Goal: Communication & Community: Answer question/provide support

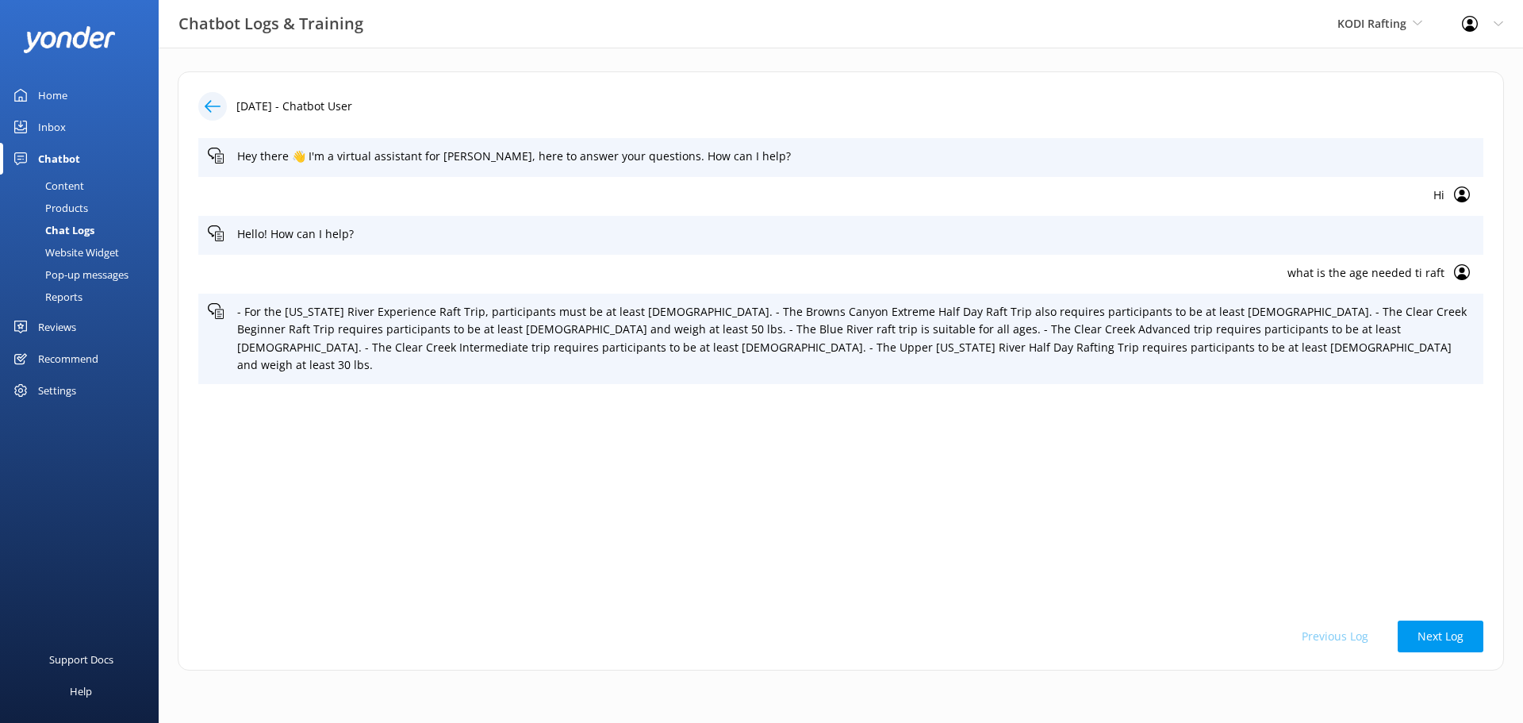
click at [42, 132] on div "Inbox" at bounding box center [52, 127] width 28 height 32
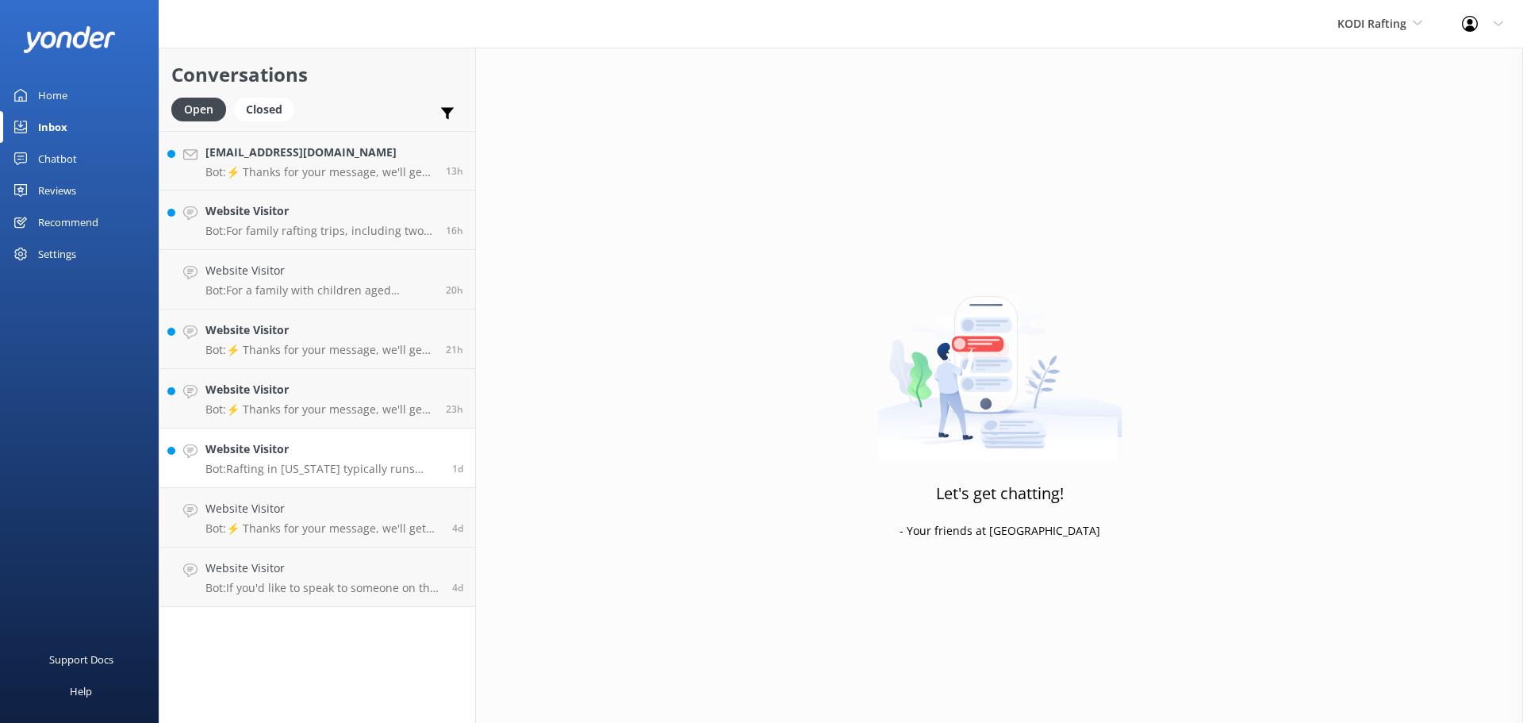
click at [357, 451] on h4 "Website Visitor" at bounding box center [322, 448] width 235 height 17
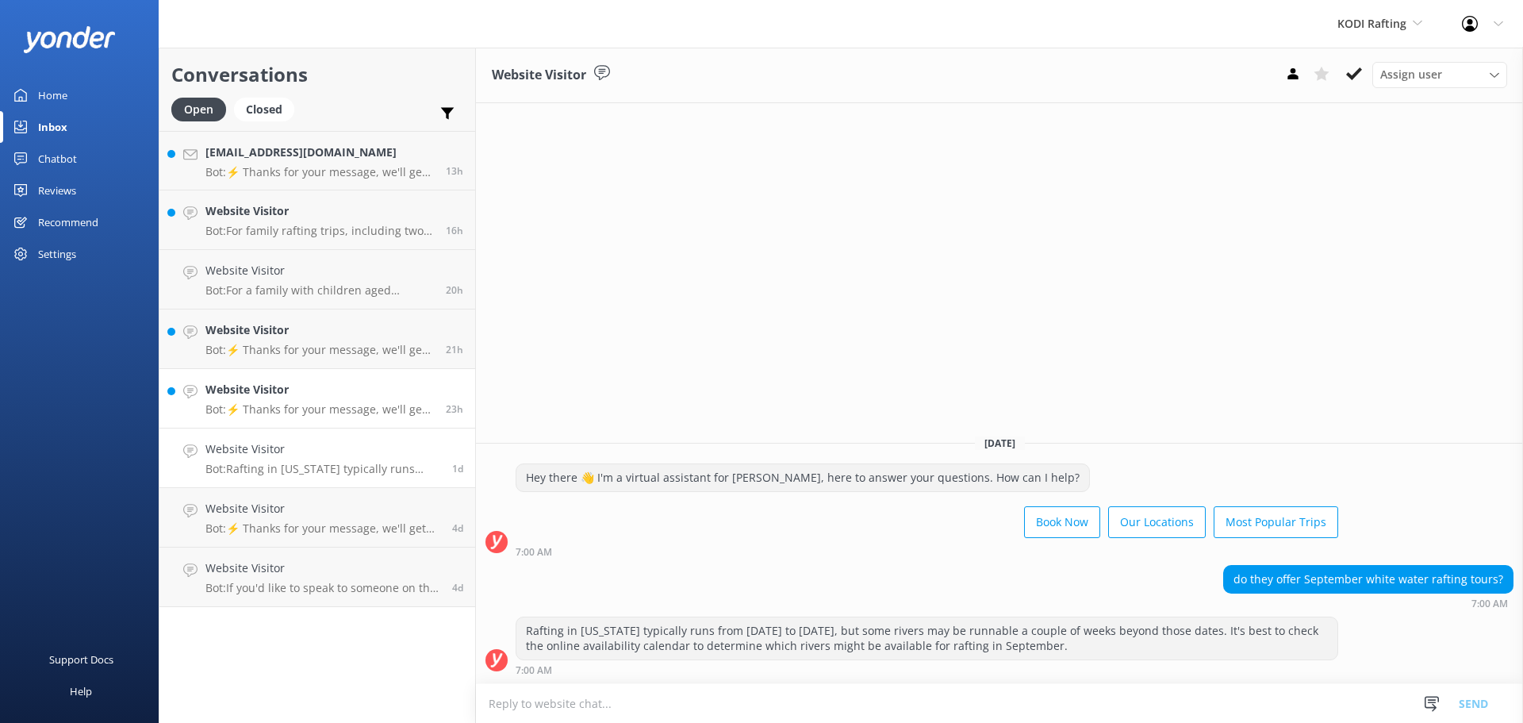
click at [338, 406] on p "Bot: ⚡ Thanks for your message, we'll get back to you as soon as we can. You're…" at bounding box center [319, 409] width 229 height 14
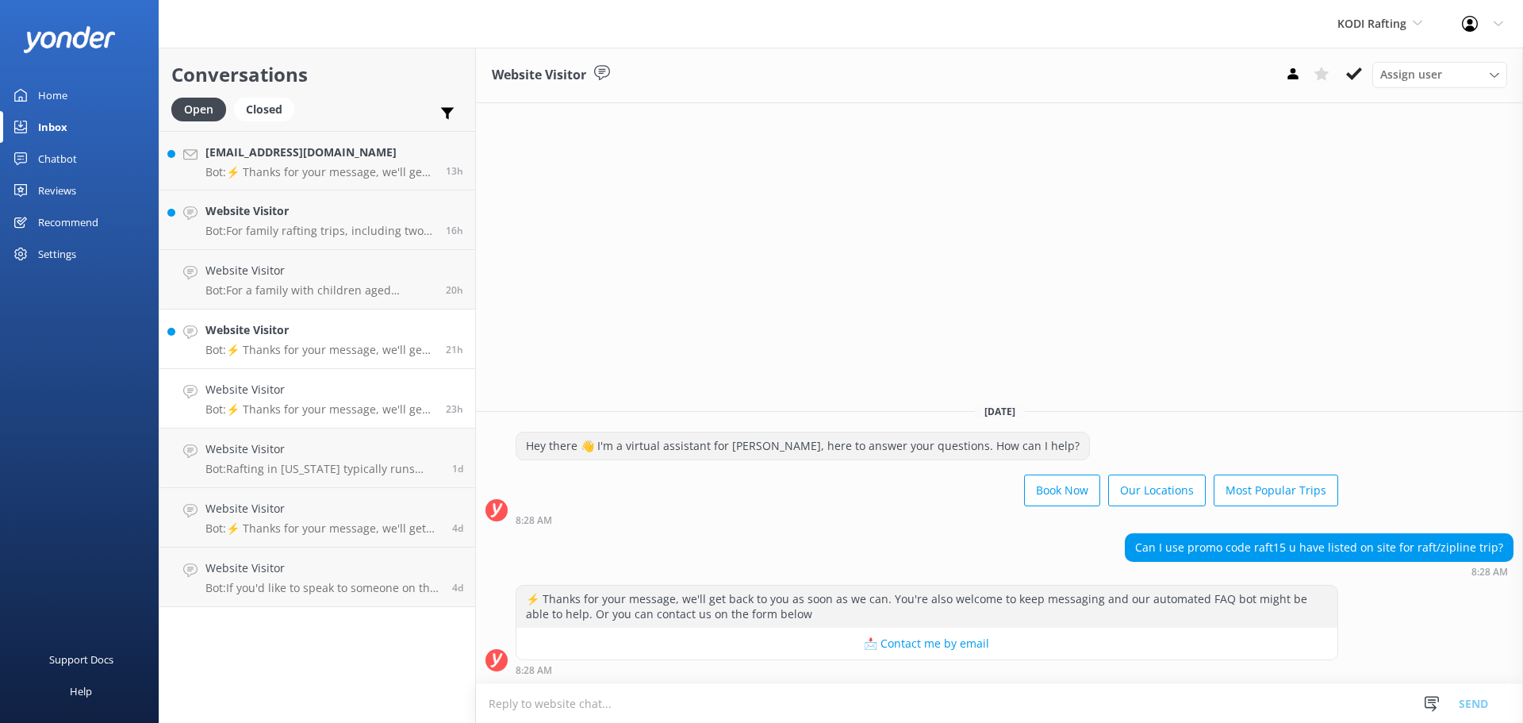
click at [328, 335] on h4 "Website Visitor" at bounding box center [319, 329] width 229 height 17
click at [331, 225] on p "Bot: For family rafting trips, including two kids and two adults, you can explo…" at bounding box center [319, 231] width 229 height 14
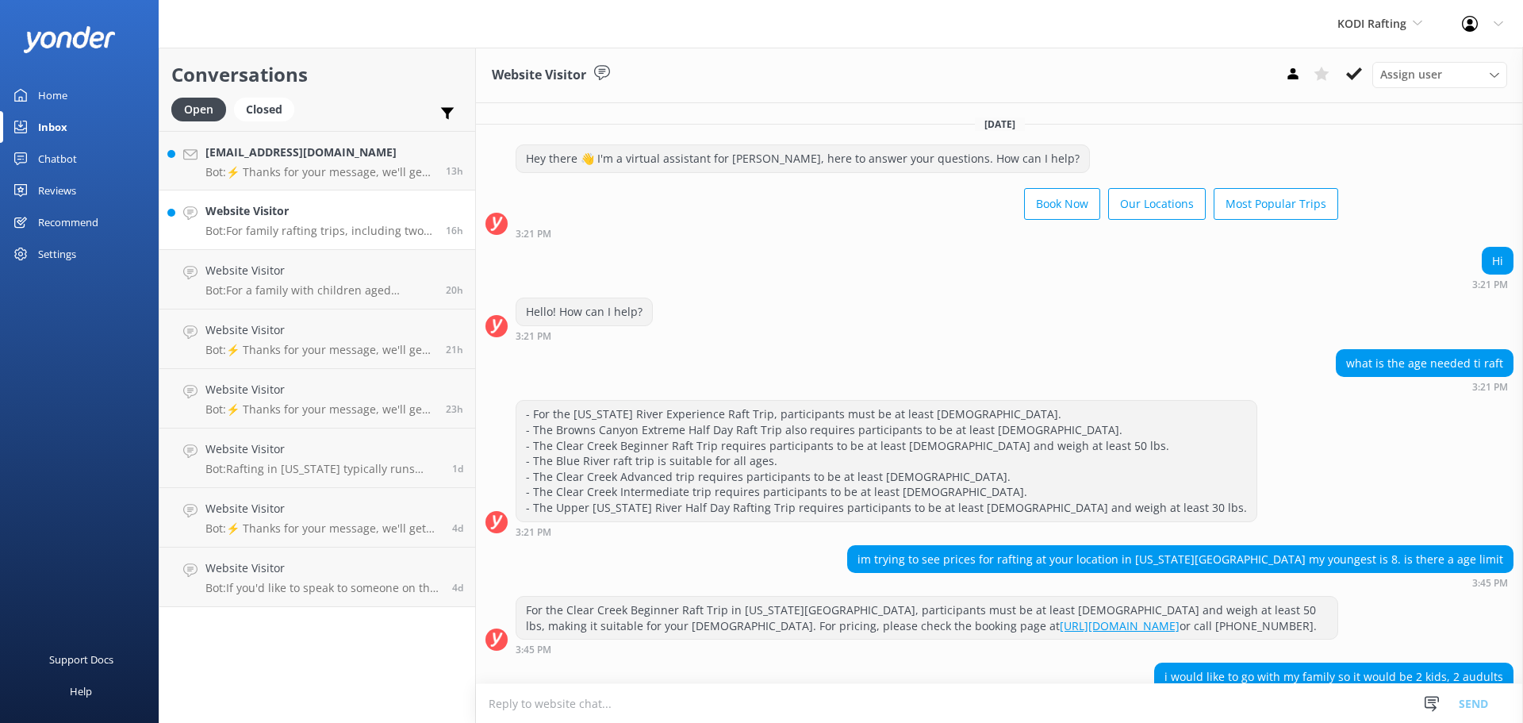
scroll to position [98, 0]
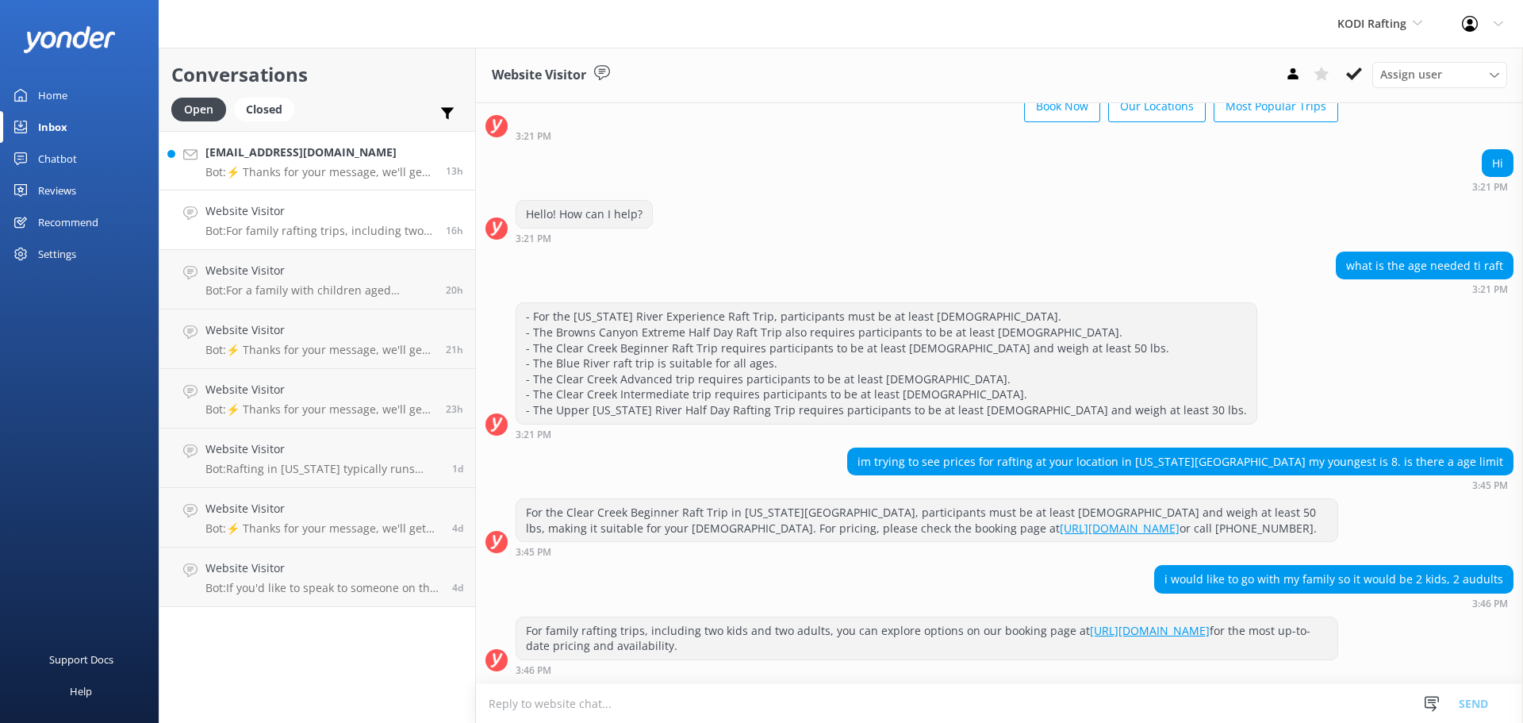
click at [343, 165] on p "Bot: ⚡ Thanks for your message, we'll get back to you as soon as we can. You're…" at bounding box center [319, 172] width 229 height 14
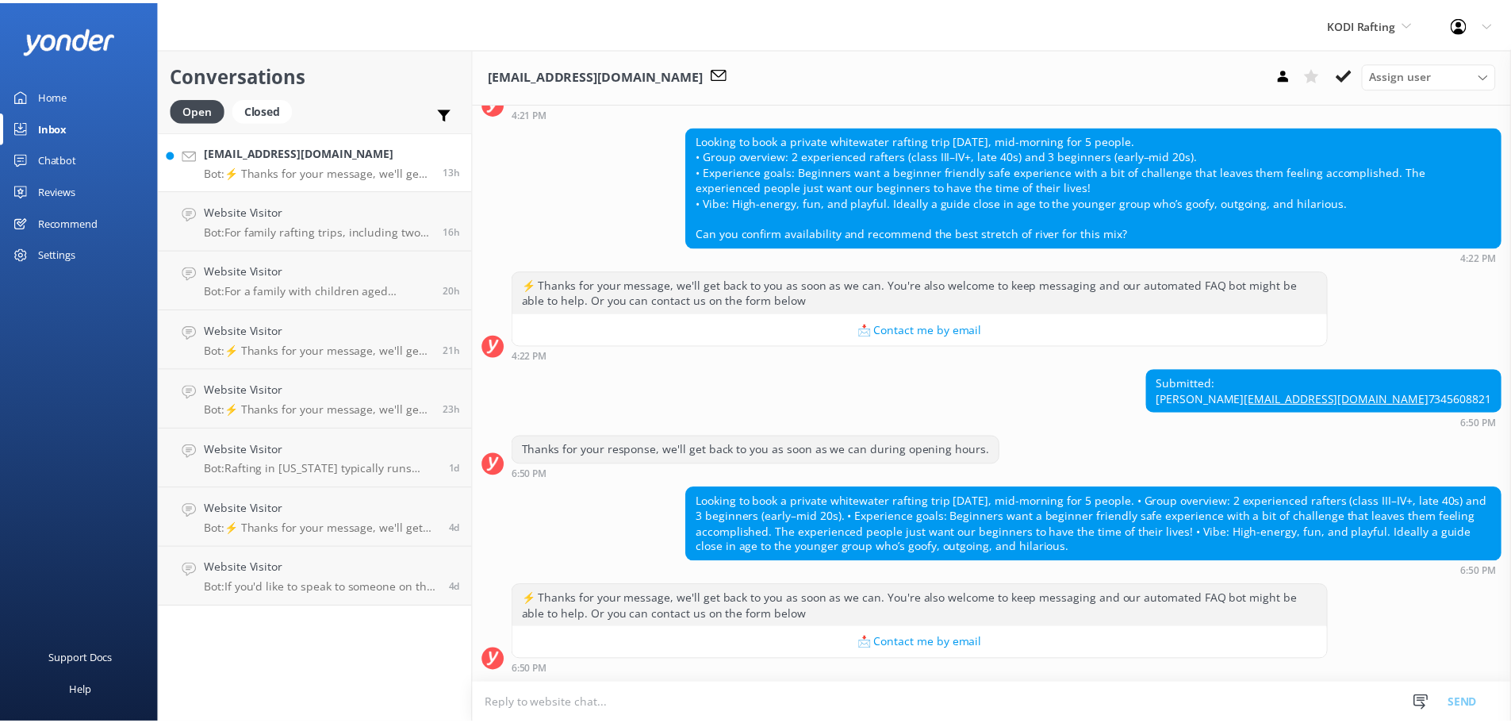
scroll to position [152, 0]
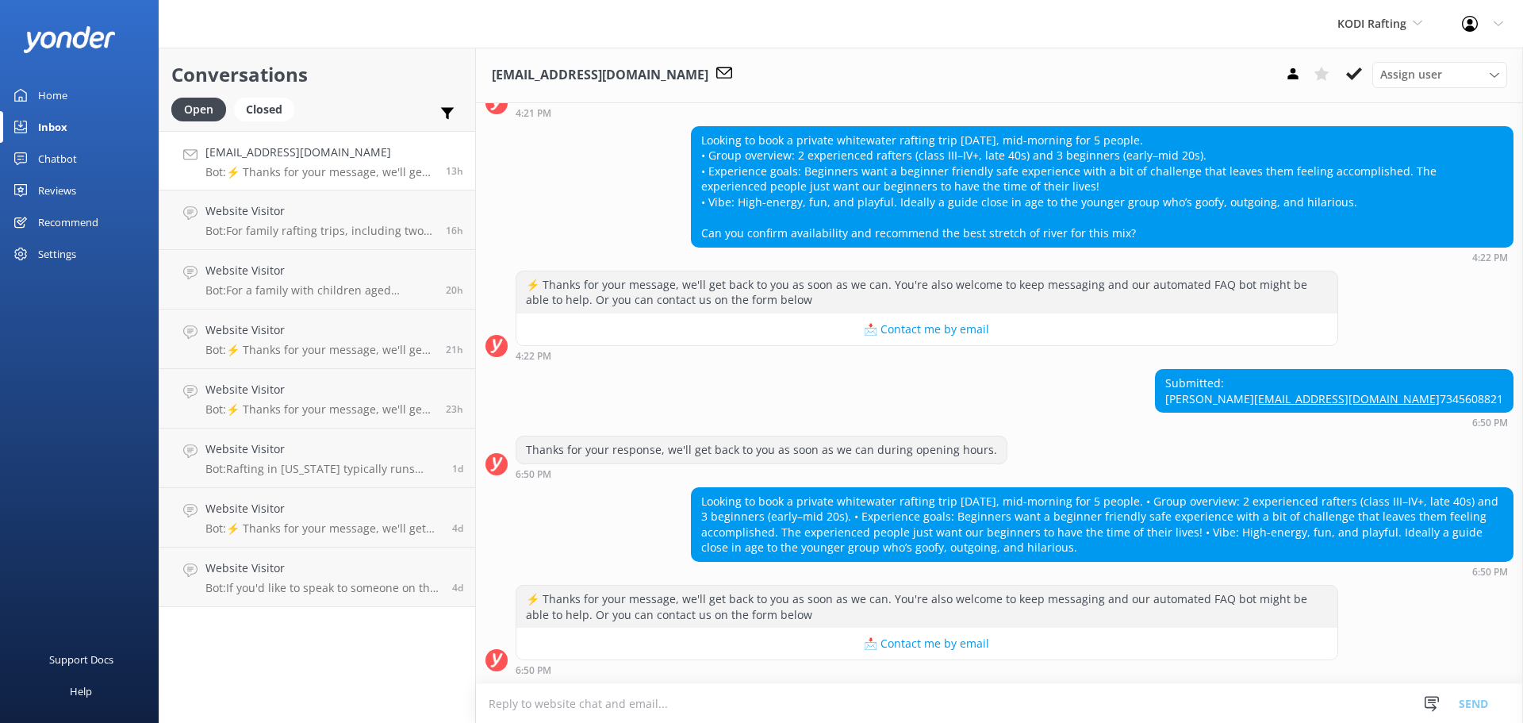
click at [47, 194] on div "Reviews" at bounding box center [57, 191] width 38 height 32
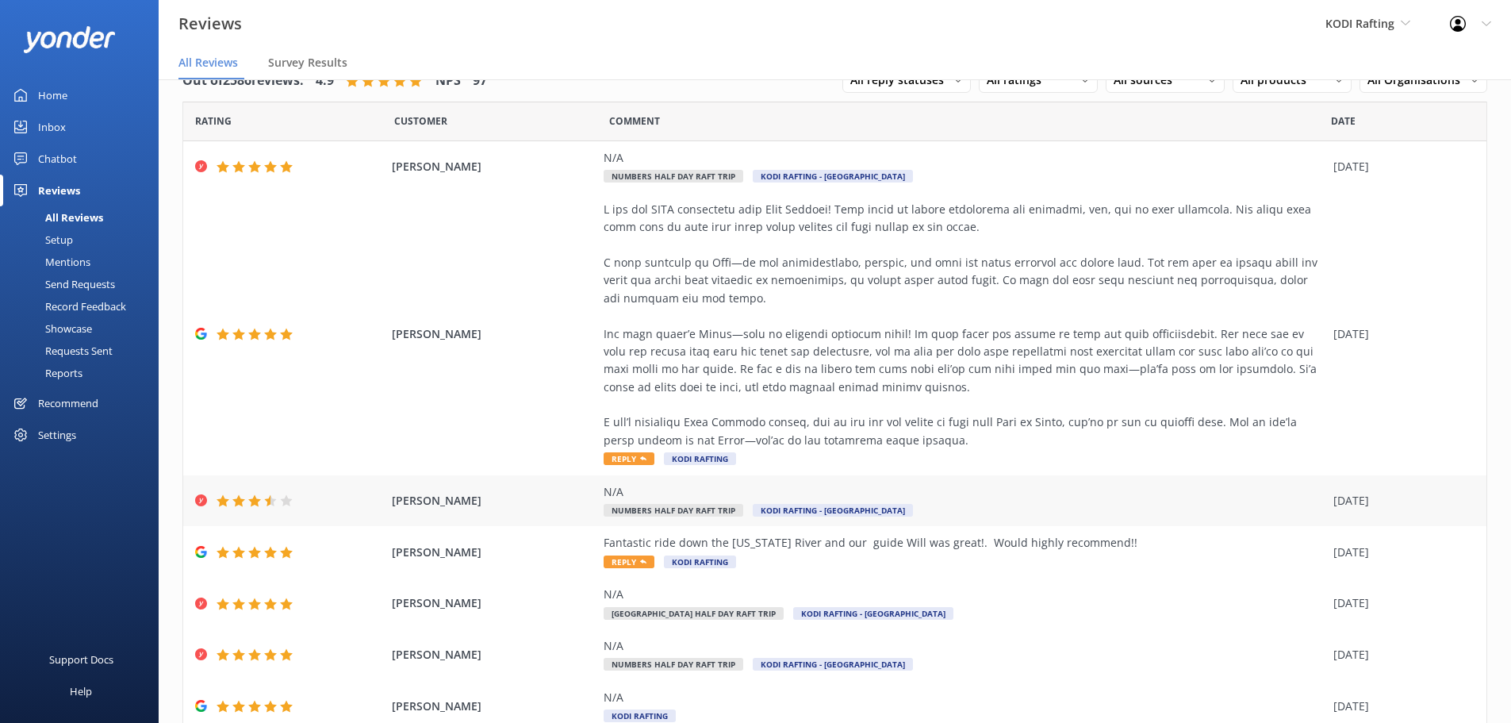
scroll to position [13, 0]
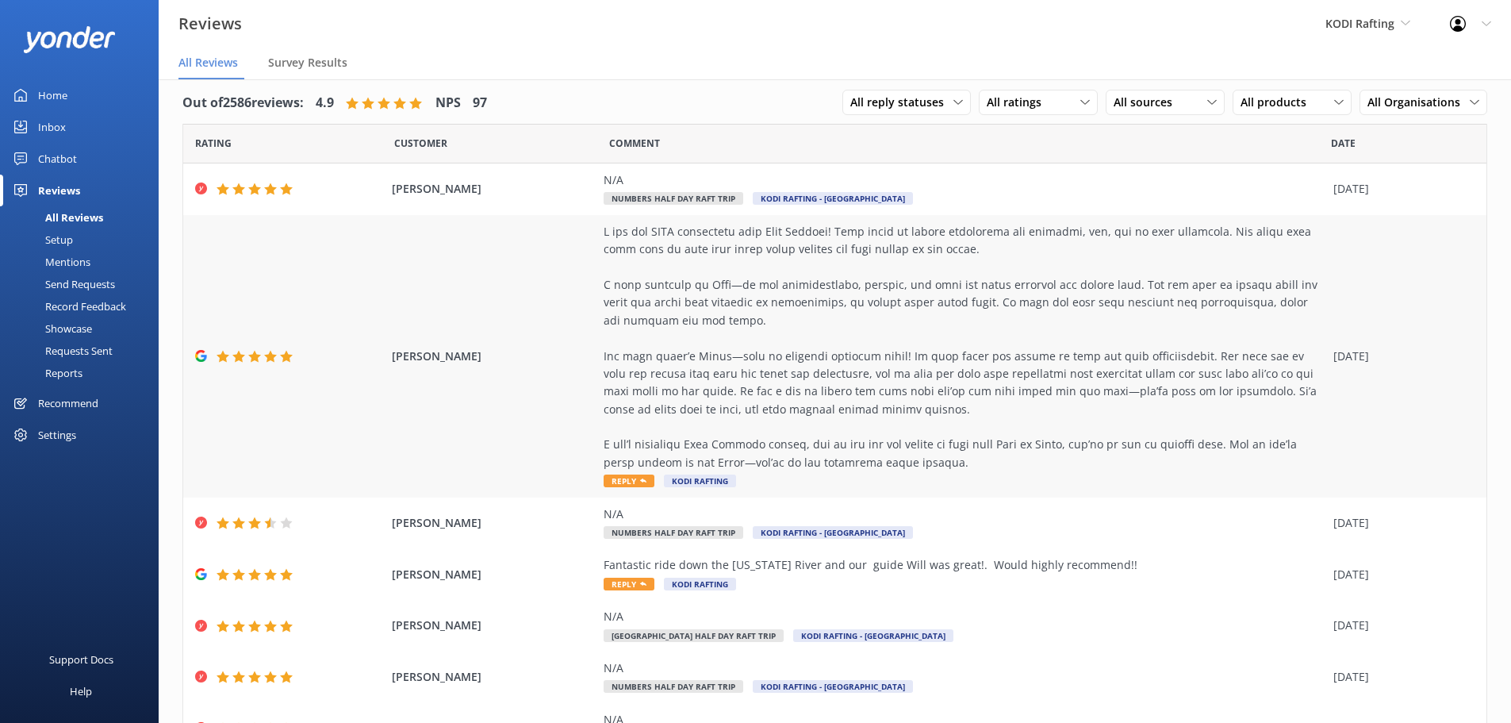
click at [640, 482] on use at bounding box center [643, 480] width 6 height 4
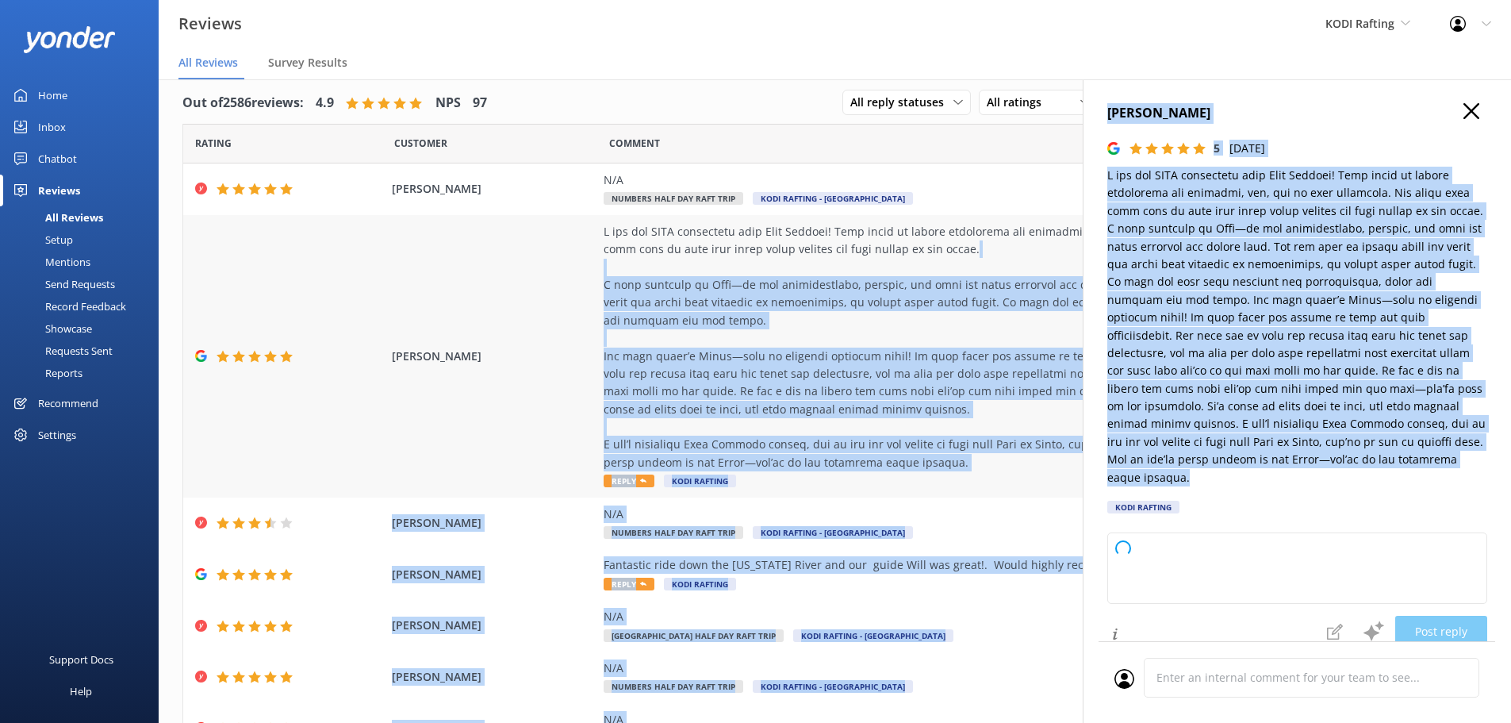
drag, startPoint x: 1423, startPoint y: 467, endPoint x: 1068, endPoint y: 244, distance: 418.9
click at [1068, 244] on div "Out of 2586 reviews: 4.9 NPS 97 All reply statuses All reply statuses Needs a r…" at bounding box center [835, 416] width 1353 height 675
click at [1044, 315] on div at bounding box center [965, 347] width 722 height 248
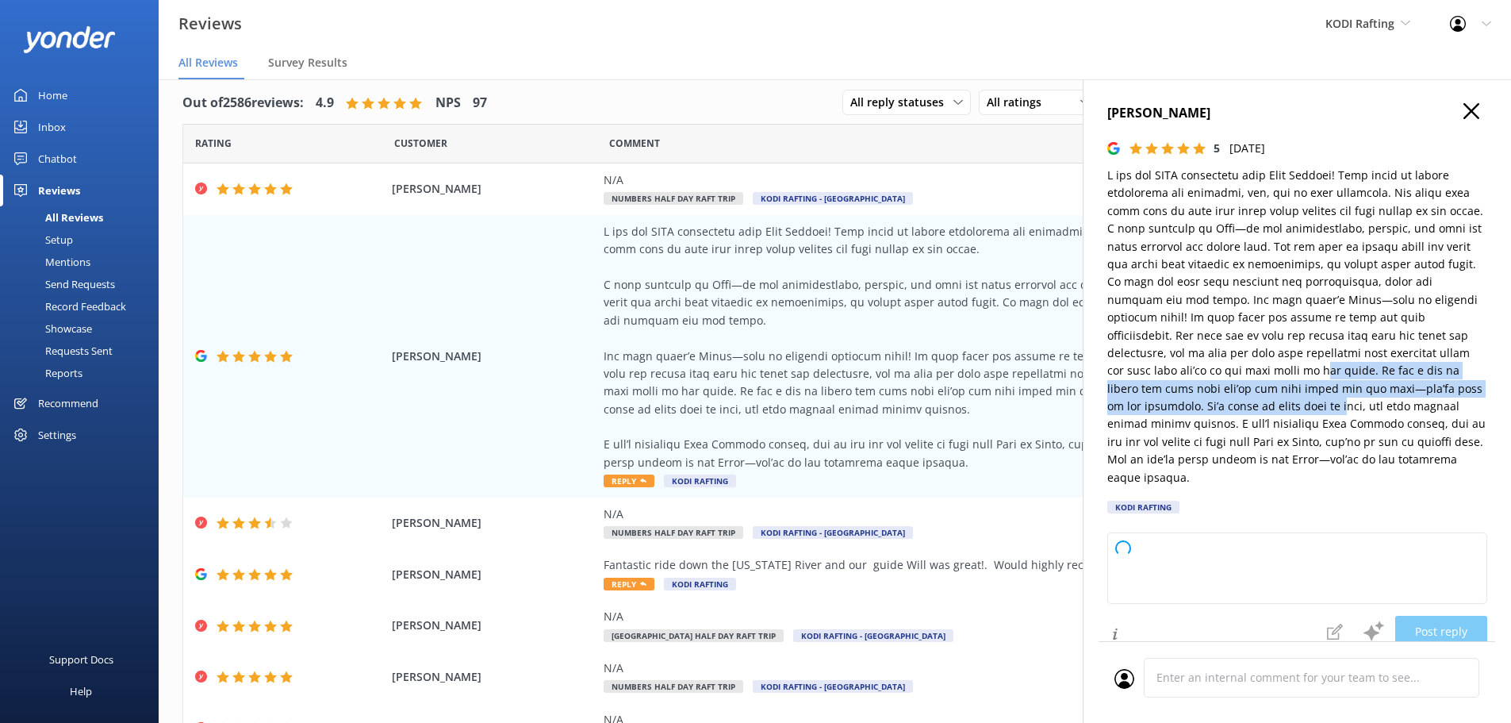
drag, startPoint x: 1230, startPoint y: 411, endPoint x: 1223, endPoint y: 374, distance: 37.8
click at [1223, 374] on p at bounding box center [1298, 327] width 380 height 320
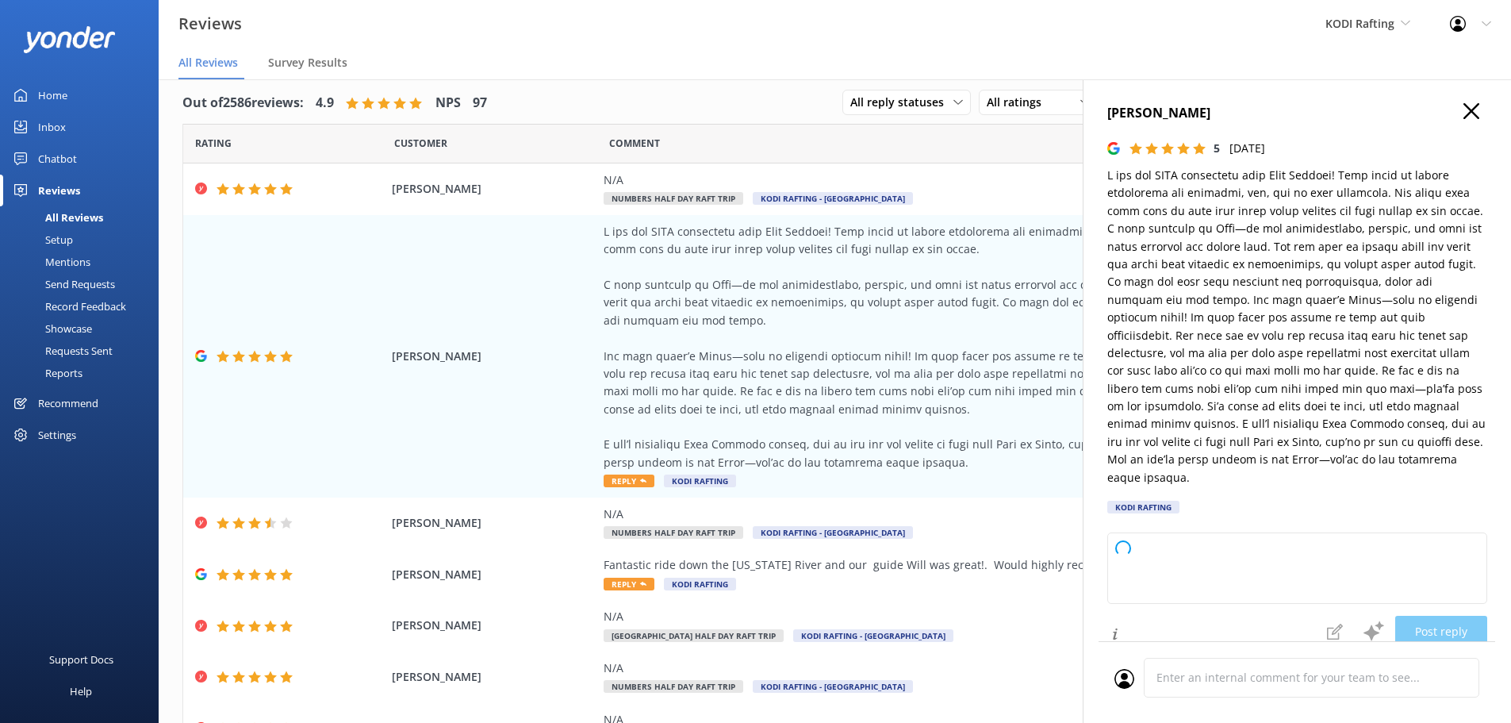
drag, startPoint x: 1279, startPoint y: 414, endPoint x: 1273, endPoint y: 422, distance: 10.2
click at [1280, 416] on p at bounding box center [1298, 327] width 380 height 320
click at [1267, 440] on p at bounding box center [1298, 327] width 380 height 320
drag, startPoint x: 1413, startPoint y: 461, endPoint x: 1328, endPoint y: 452, distance: 85.3
click at [1328, 452] on p at bounding box center [1298, 327] width 380 height 320
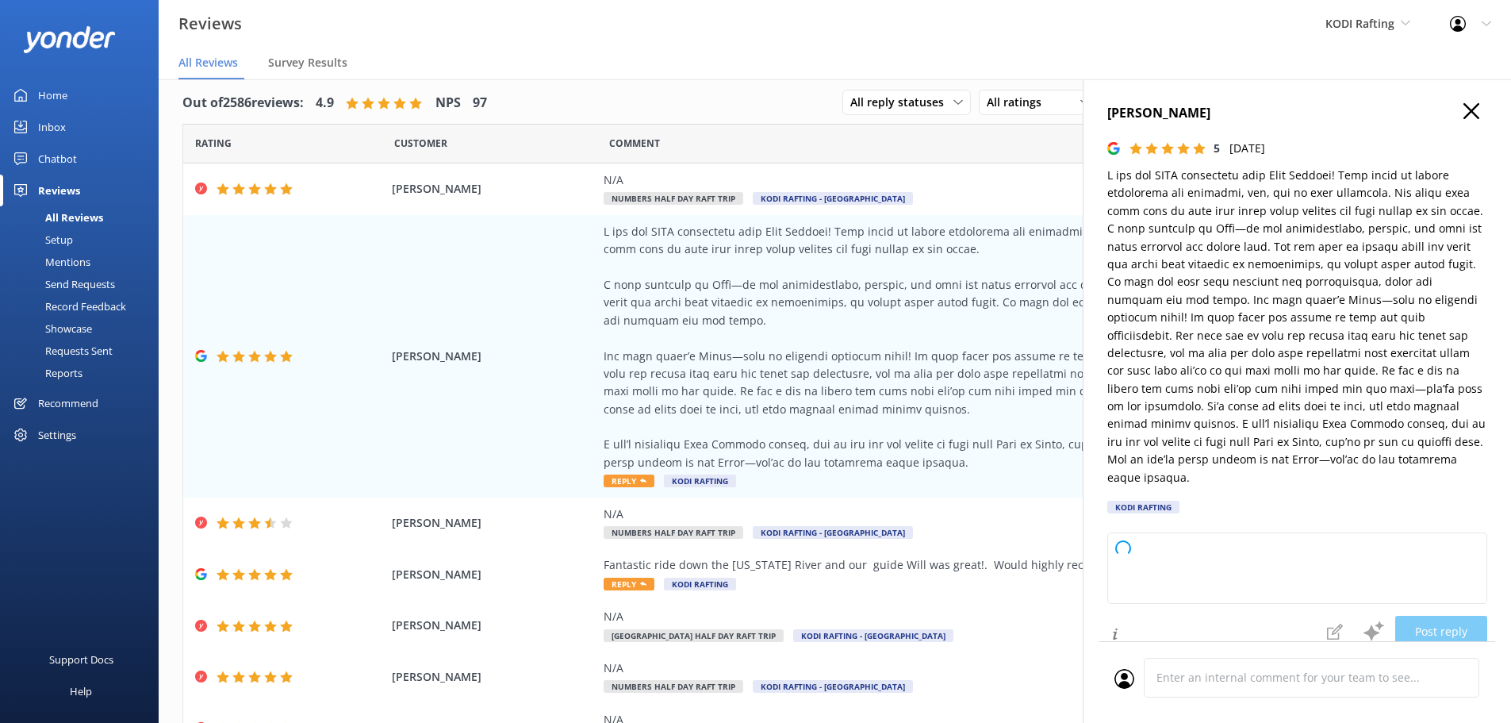
click at [1328, 439] on p at bounding box center [1298, 327] width 380 height 320
drag, startPoint x: 1193, startPoint y: 492, endPoint x: 1112, endPoint y: 478, distance: 82.2
click at [1111, 478] on div "Marisa Roman 5 Mon, 18th Aug 2025 KODI Rafting" at bounding box center [1298, 313] width 380 height 420
click at [1116, 469] on div "Marisa Roman 5 Mon, 18th Aug 2025 KODI Rafting" at bounding box center [1298, 313] width 380 height 420
drag, startPoint x: 1123, startPoint y: 463, endPoint x: 1204, endPoint y: 481, distance: 83.7
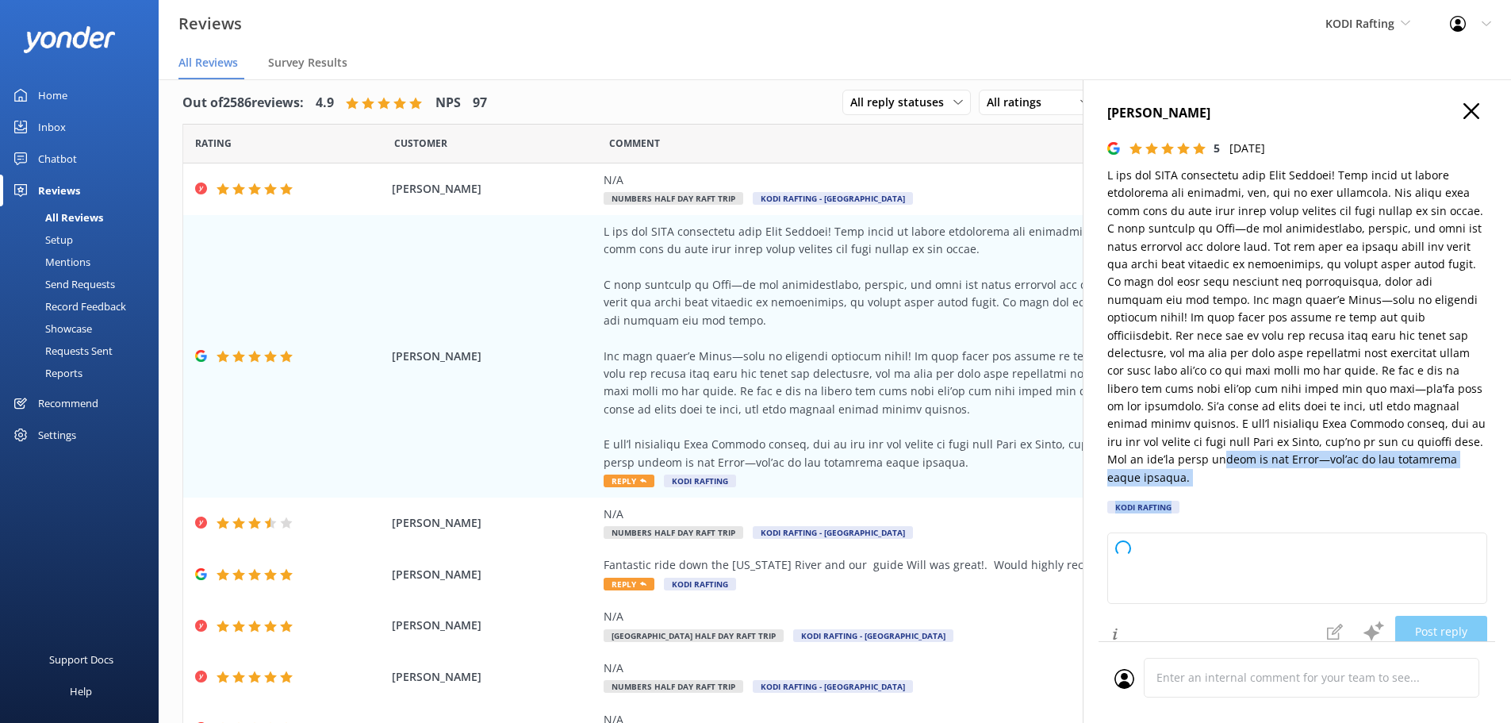
click at [1204, 481] on div "Marisa Roman 5 Mon, 18th Aug 2025 KODI Rafting" at bounding box center [1298, 313] width 380 height 420
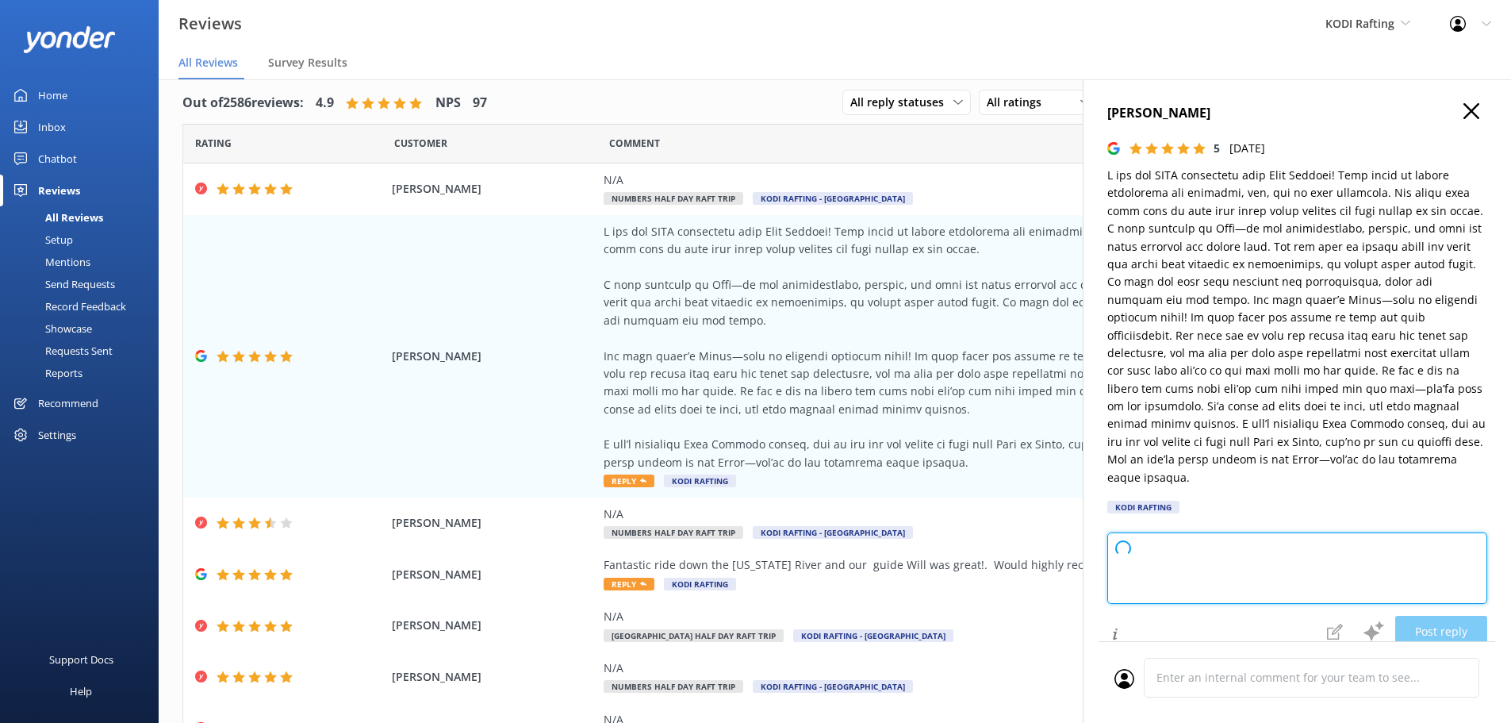
drag, startPoint x: 1142, startPoint y: 543, endPoint x: 1143, endPoint y: 522, distance: 20.7
click at [1143, 532] on textarea at bounding box center [1298, 567] width 380 height 71
click at [1196, 460] on p at bounding box center [1298, 327] width 380 height 320
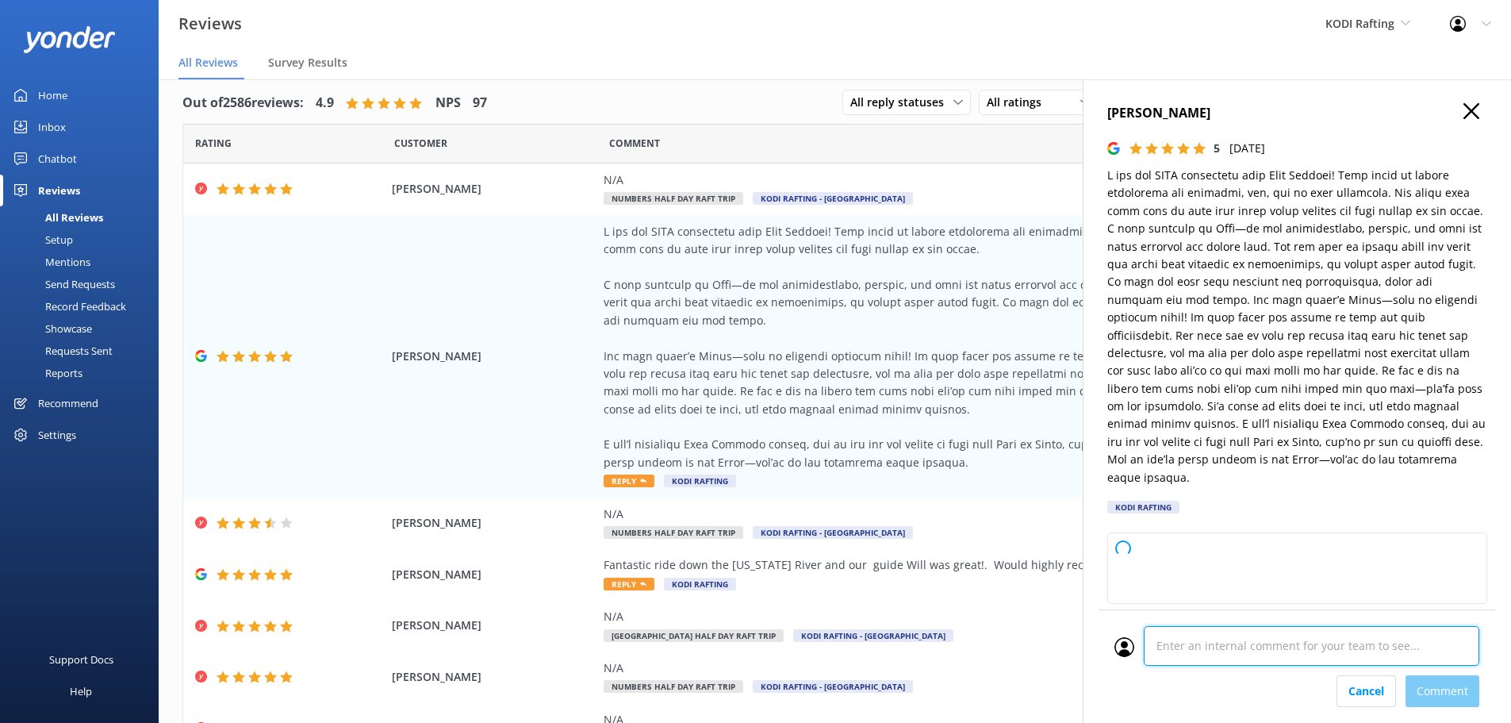
scroll to position [179, 0]
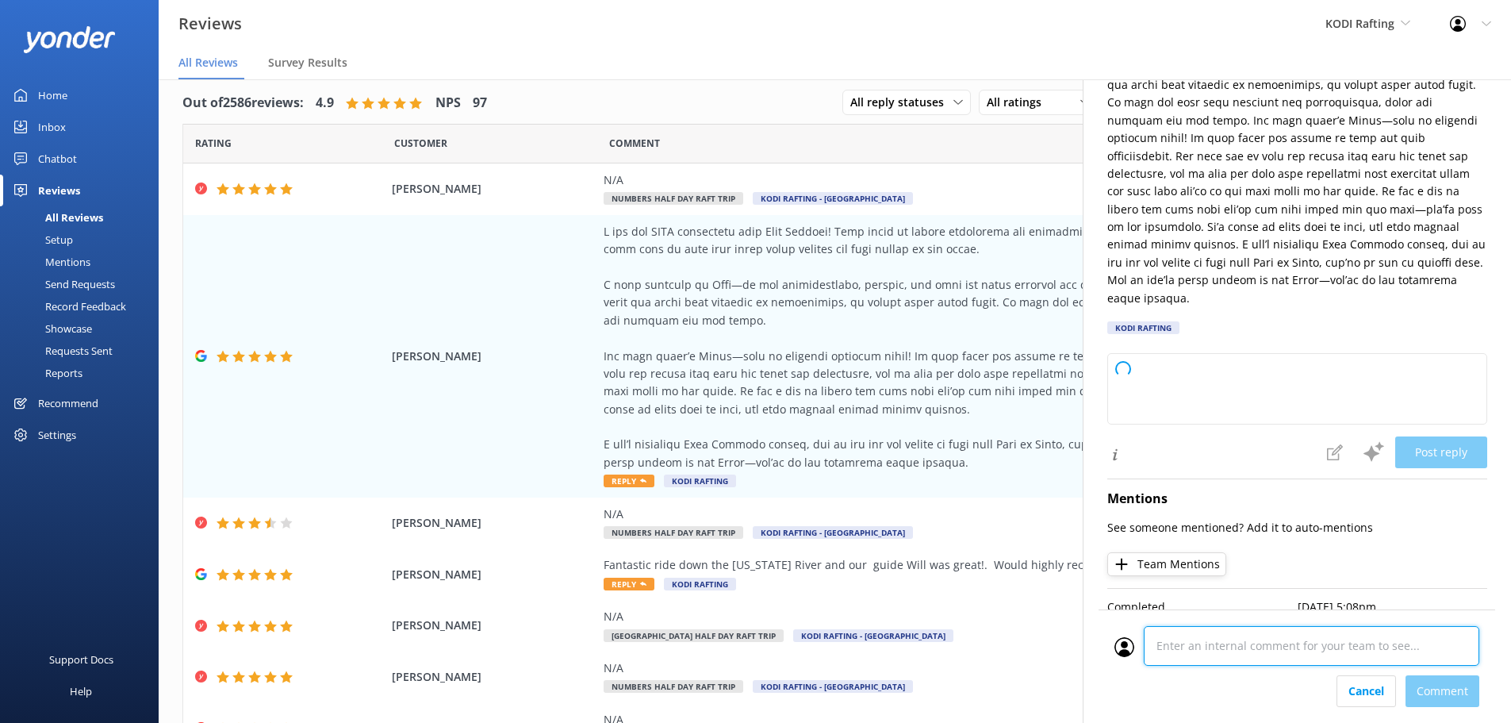
drag, startPoint x: 1235, startPoint y: 688, endPoint x: 1131, endPoint y: 651, distance: 110.4
click at [1131, 651] on div at bounding box center [1297, 650] width 365 height 49
click at [1378, 686] on div "Cancel Comment" at bounding box center [1297, 665] width 397 height 113
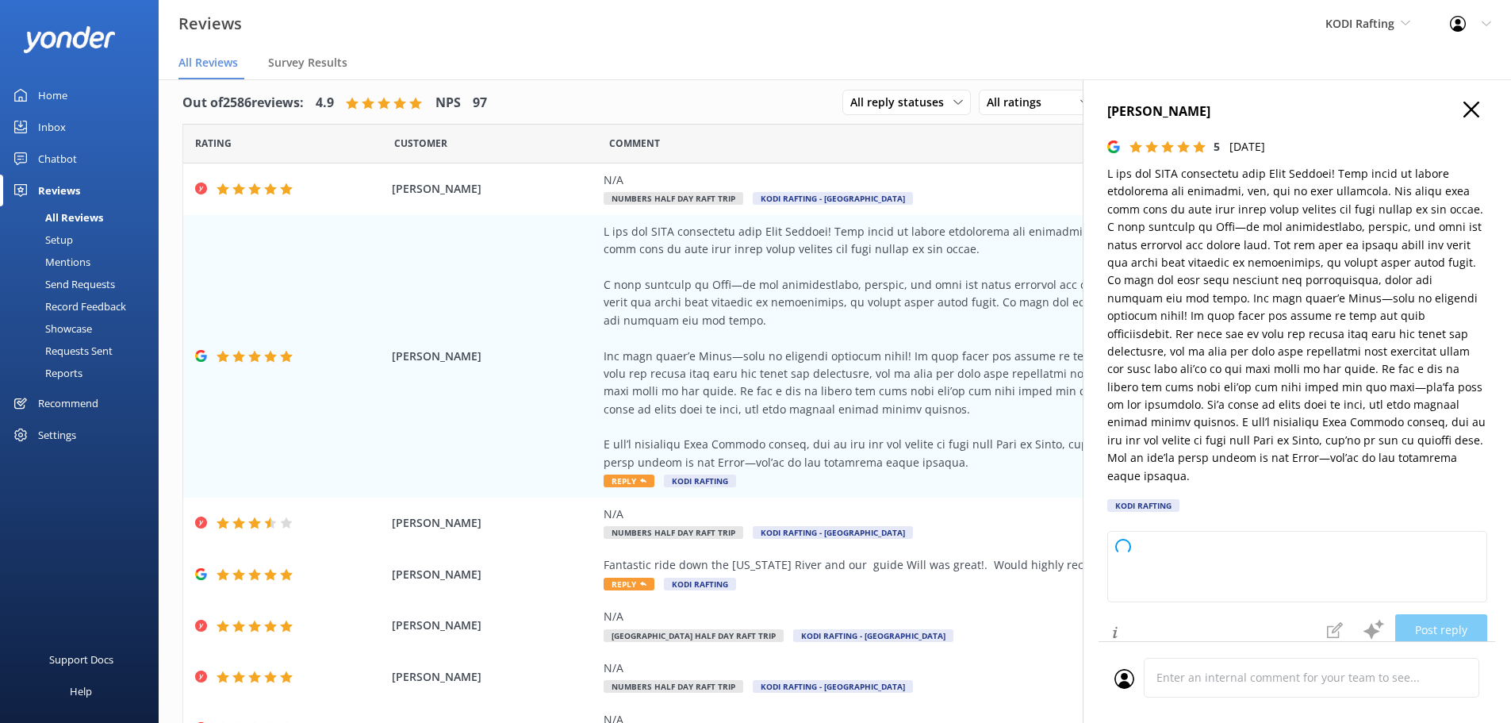
scroll to position [0, 0]
click at [1464, 117] on icon at bounding box center [1472, 111] width 16 height 16
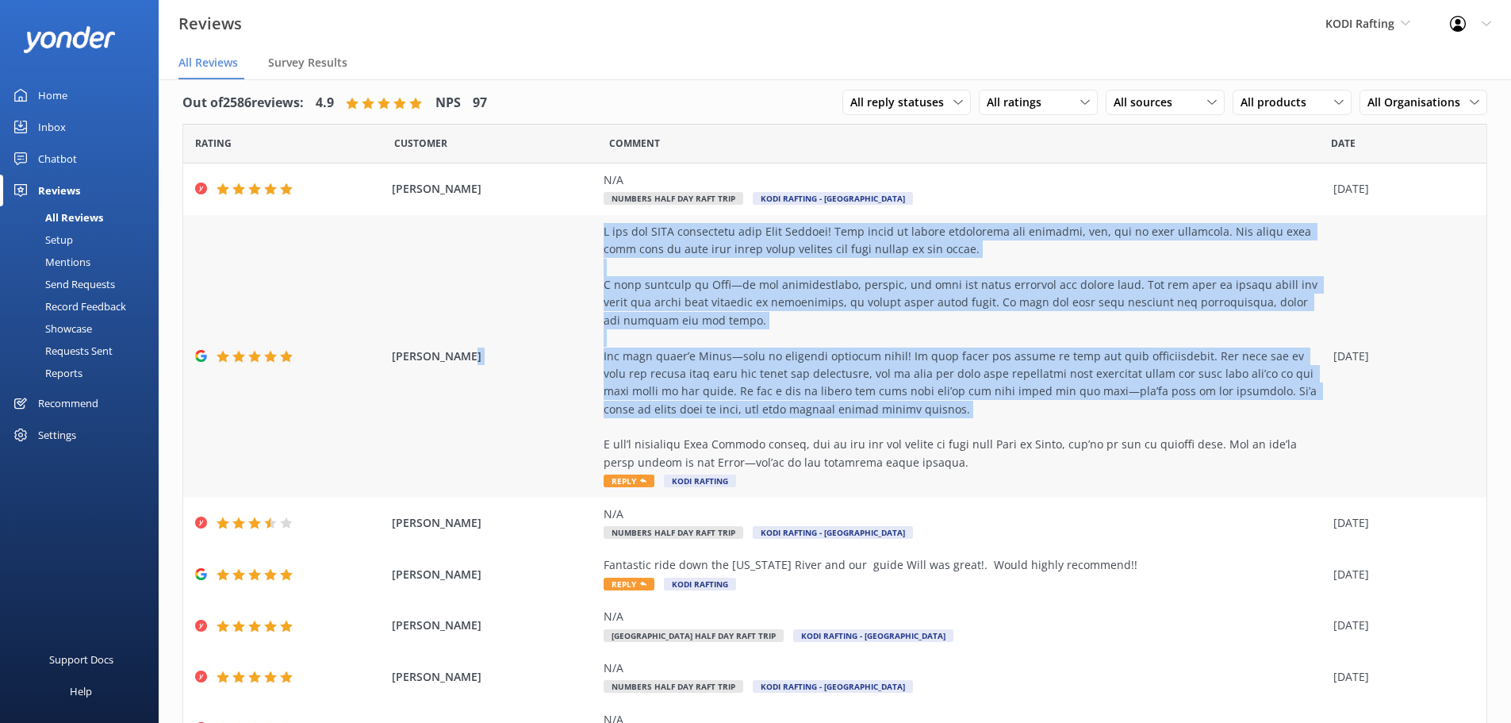
drag, startPoint x: 589, startPoint y: 344, endPoint x: 893, endPoint y: 421, distance: 313.7
click at [893, 421] on div "Marisa Roman Reply KODI Rafting 18 Aug 2025" at bounding box center [835, 356] width 1304 height 282
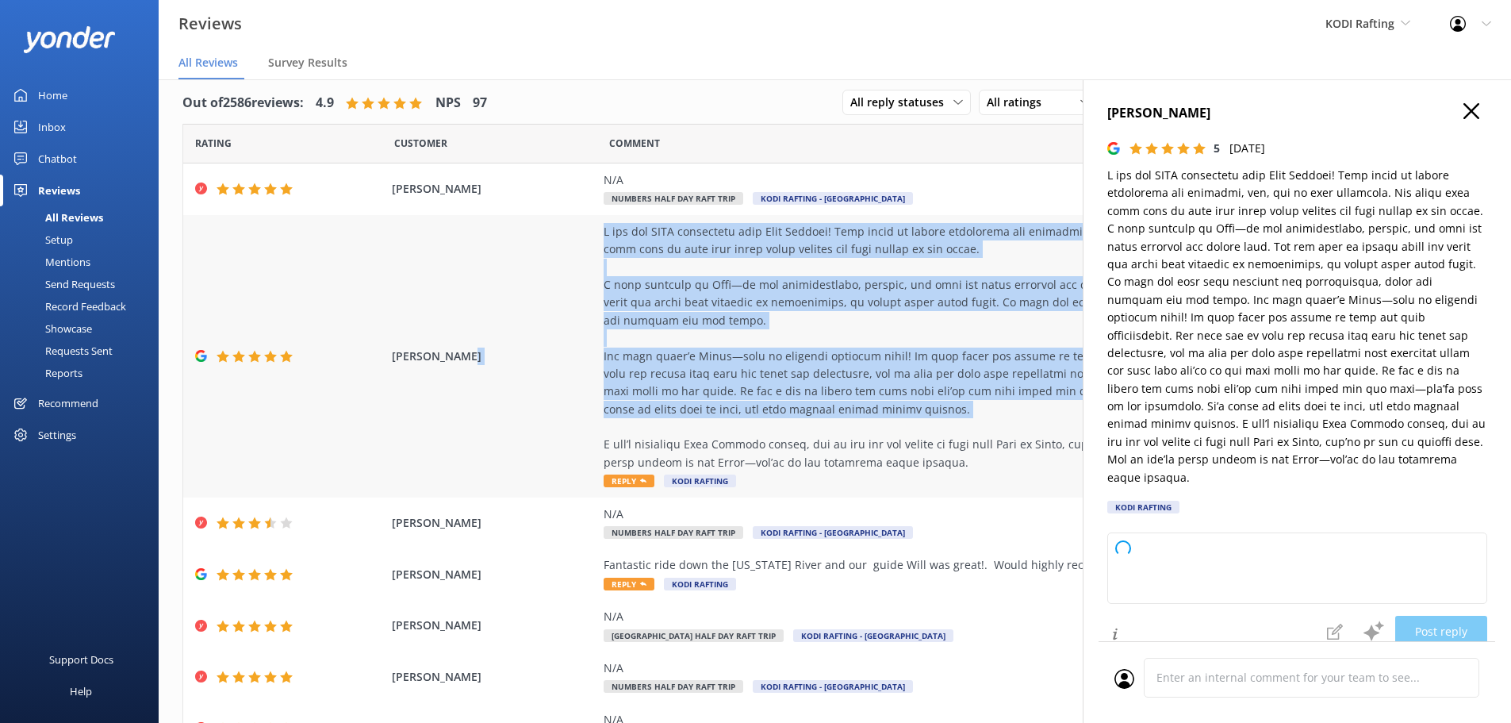
click at [896, 421] on div at bounding box center [965, 347] width 722 height 248
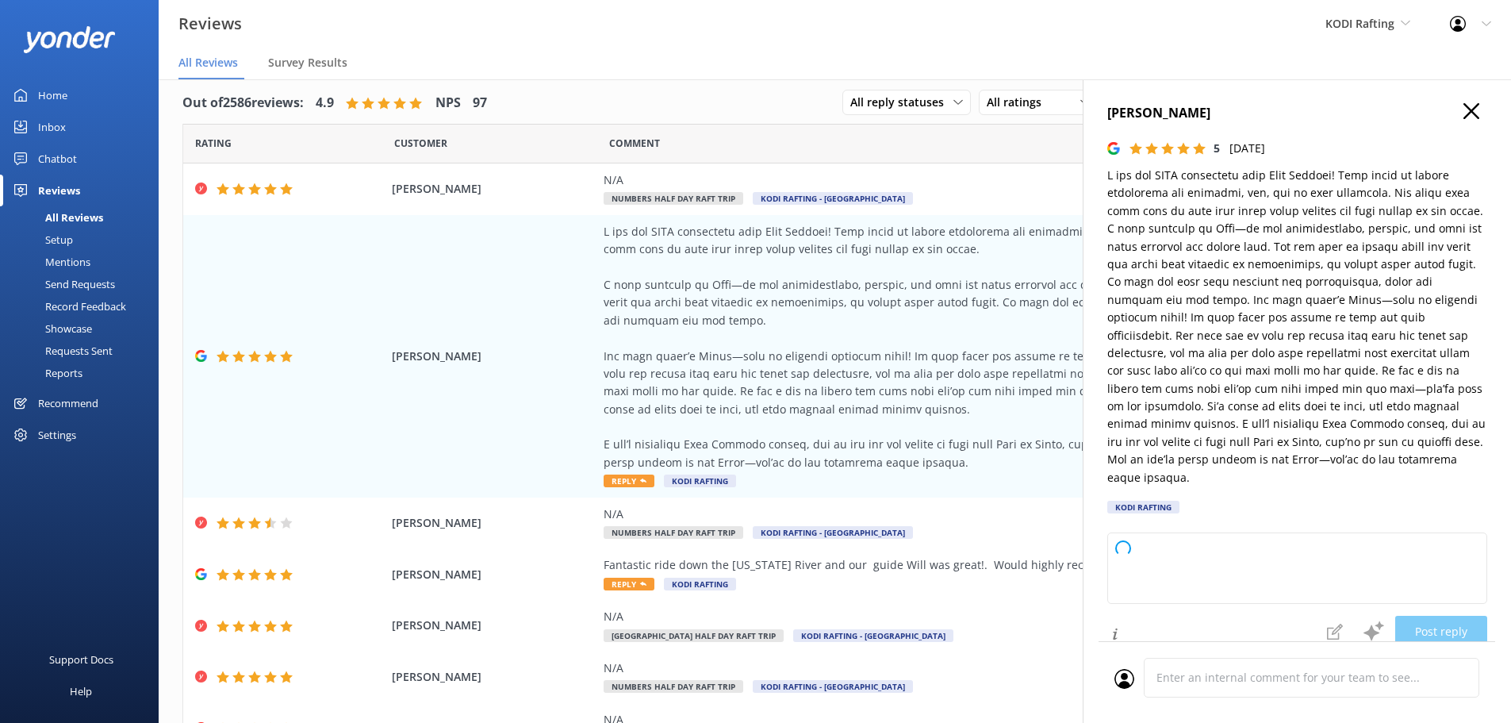
click at [1465, 114] on icon at bounding box center [1472, 111] width 16 height 16
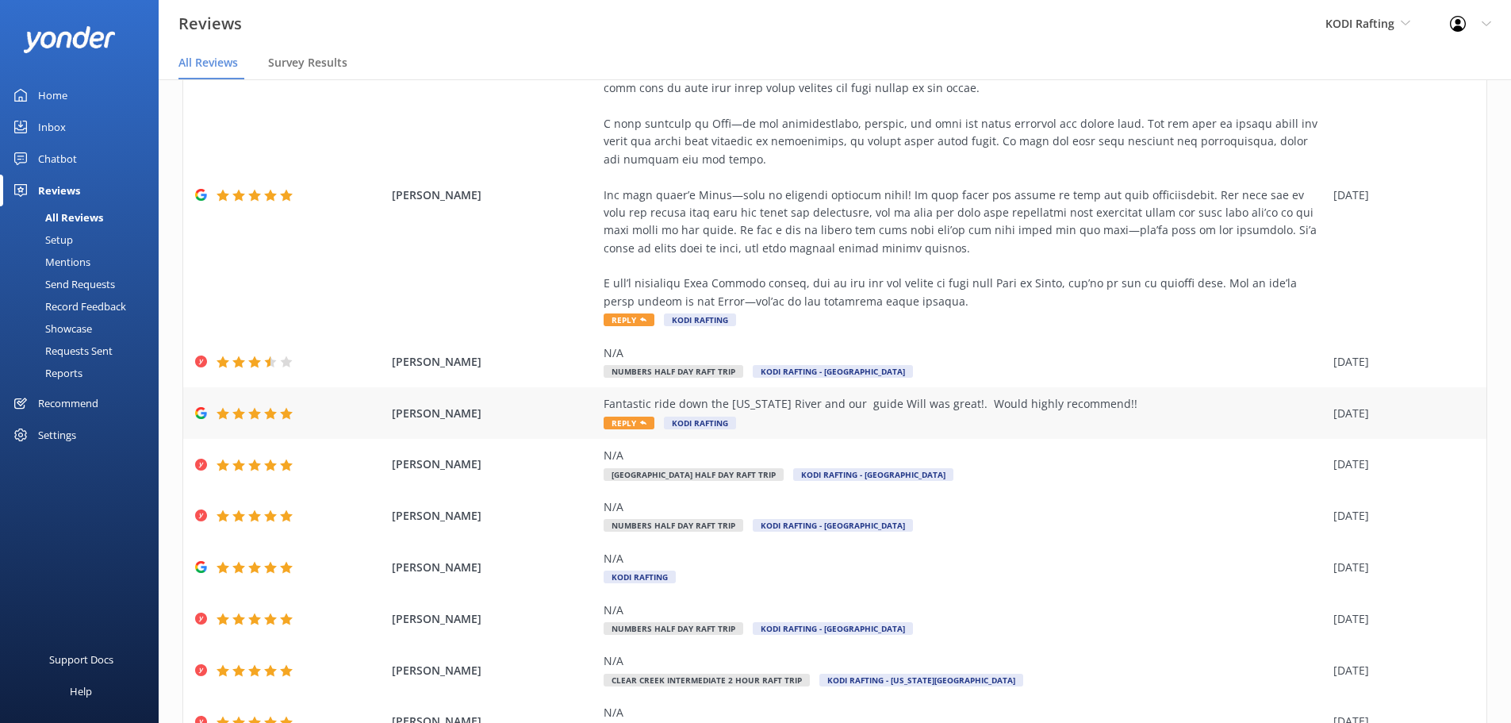
scroll to position [251, 0]
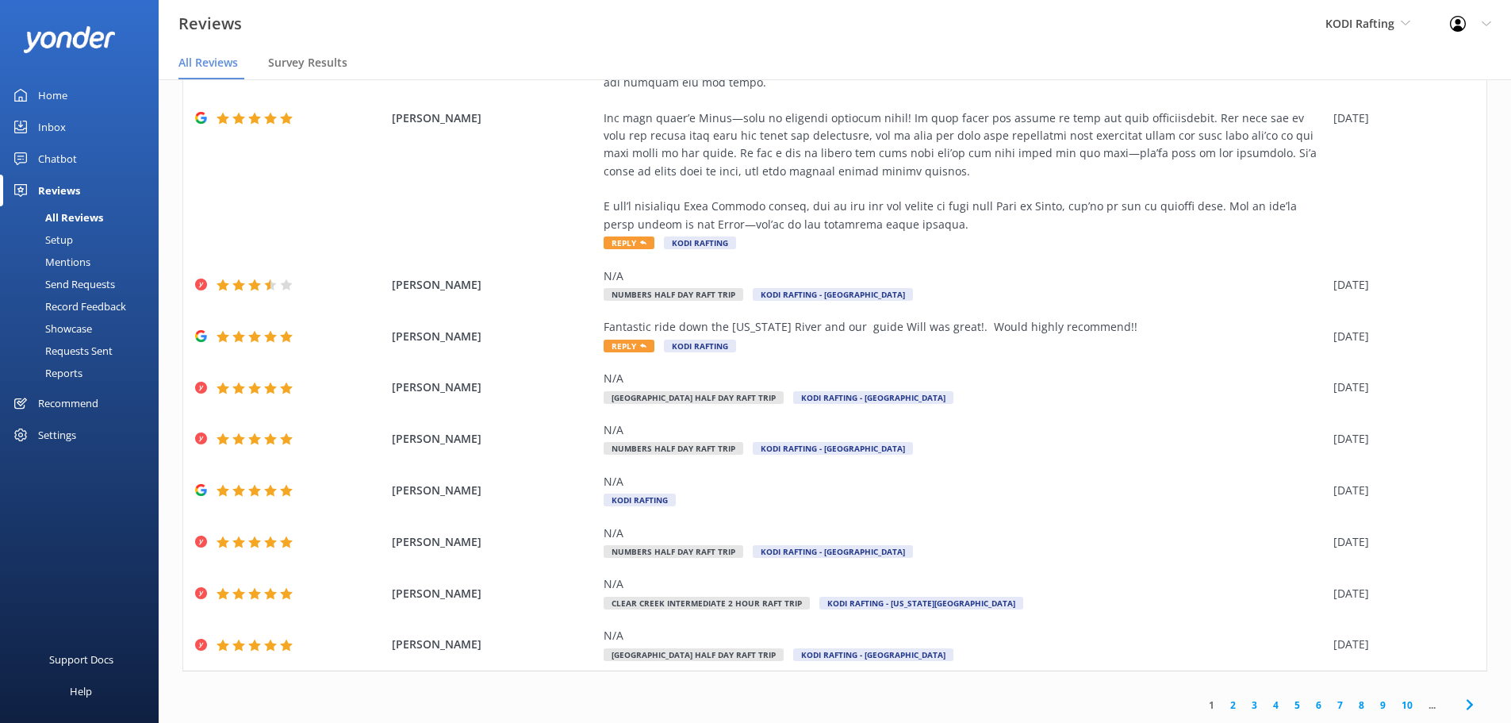
click at [1223, 704] on link "2" at bounding box center [1233, 704] width 21 height 15
click at [1201, 701] on link "1" at bounding box center [1211, 704] width 21 height 15
click at [1223, 701] on link "2" at bounding box center [1233, 704] width 21 height 15
click at [1266, 705] on link "4" at bounding box center [1276, 704] width 21 height 15
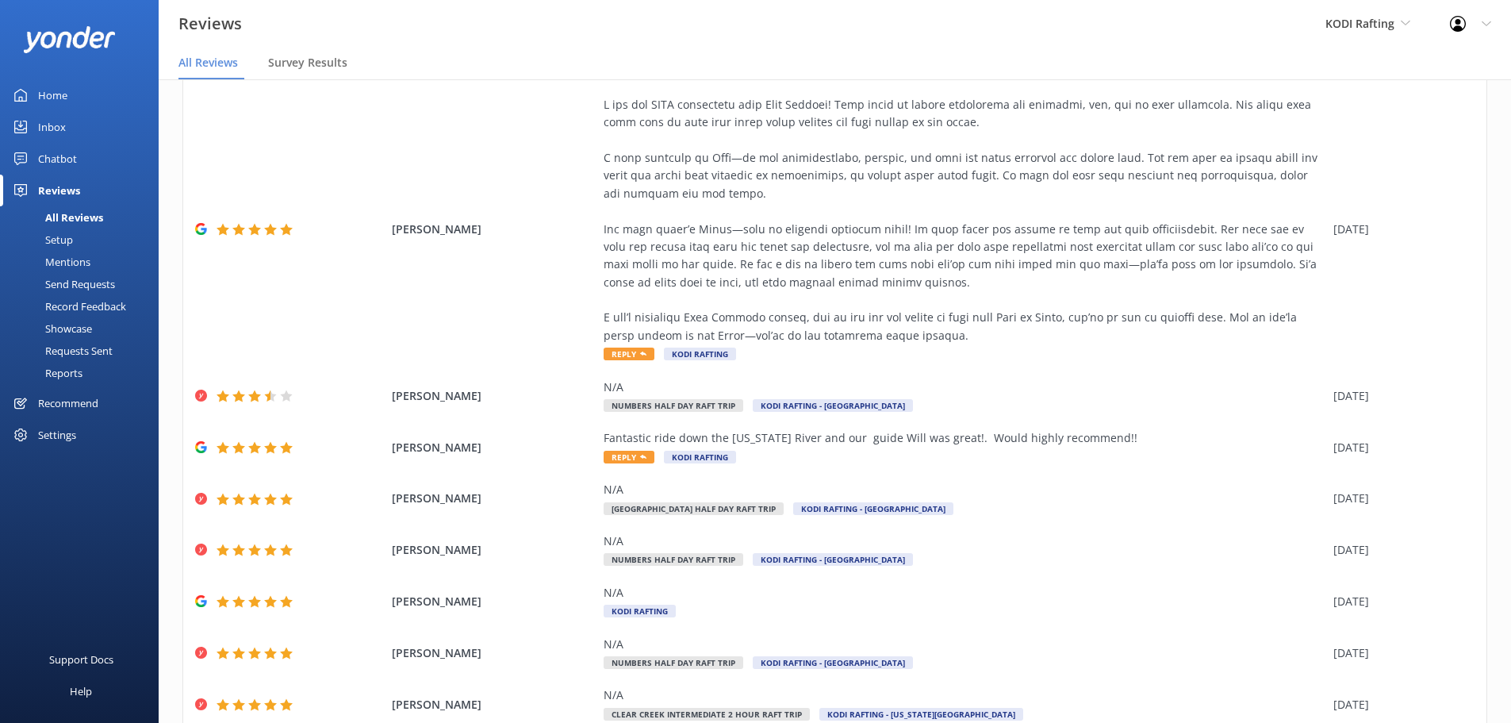
scroll to position [251, 0]
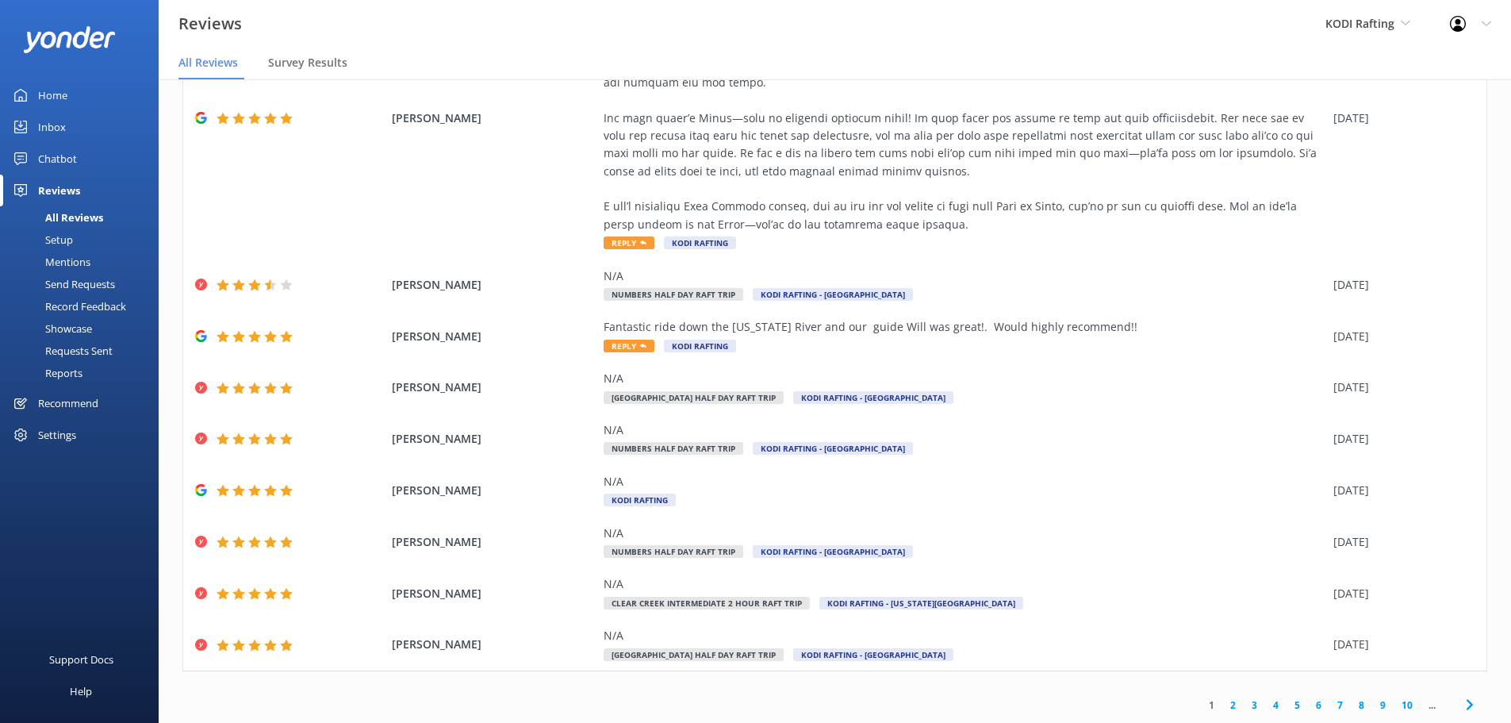
click at [1223, 706] on link "2" at bounding box center [1233, 704] width 21 height 15
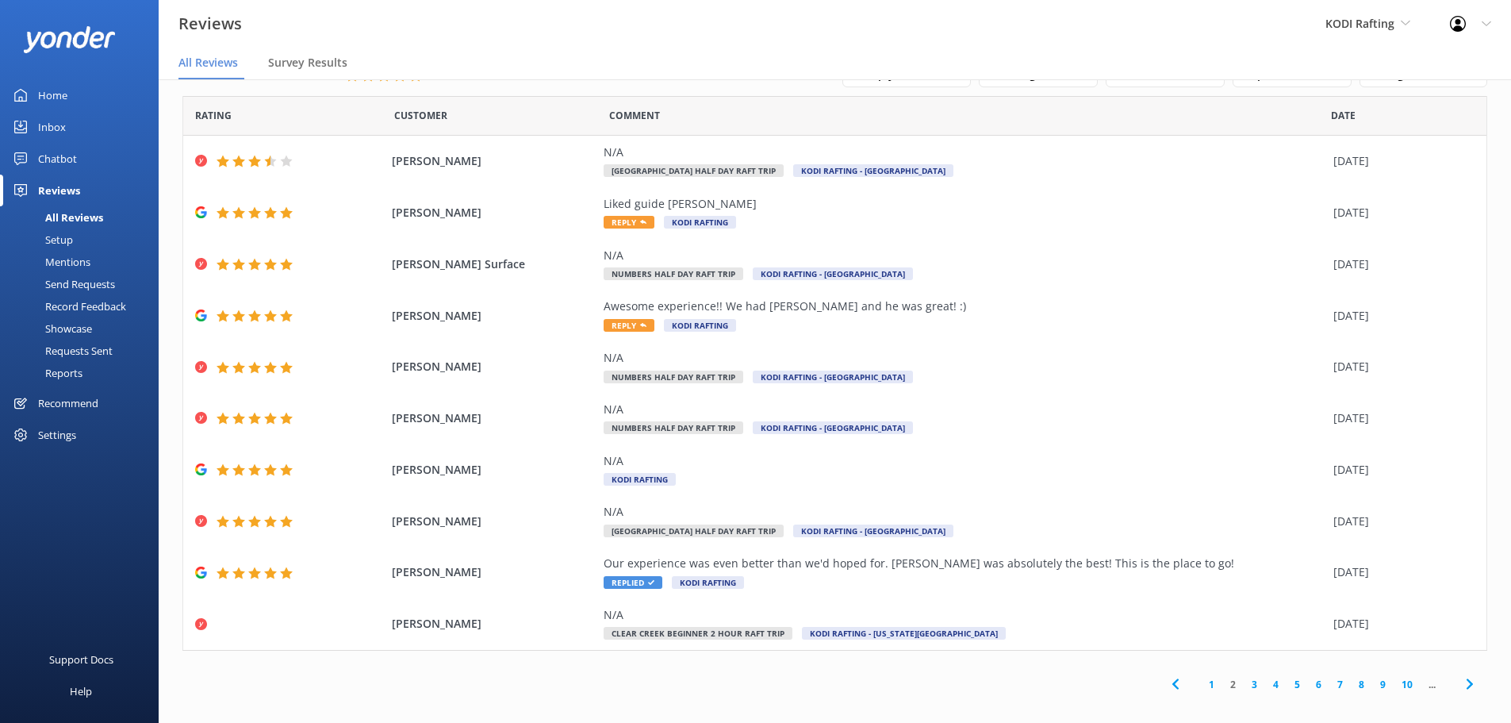
scroll to position [32, 0]
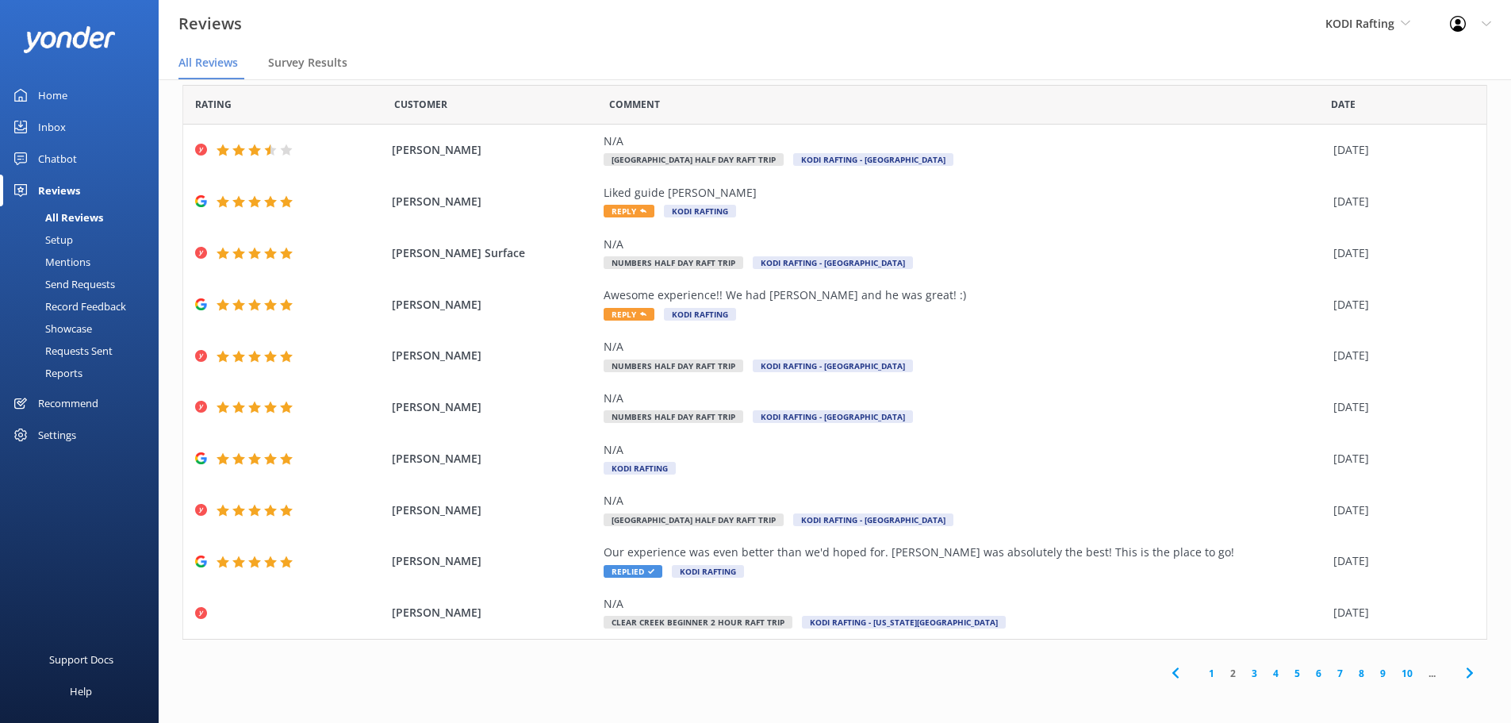
click at [1244, 675] on link "3" at bounding box center [1254, 673] width 21 height 15
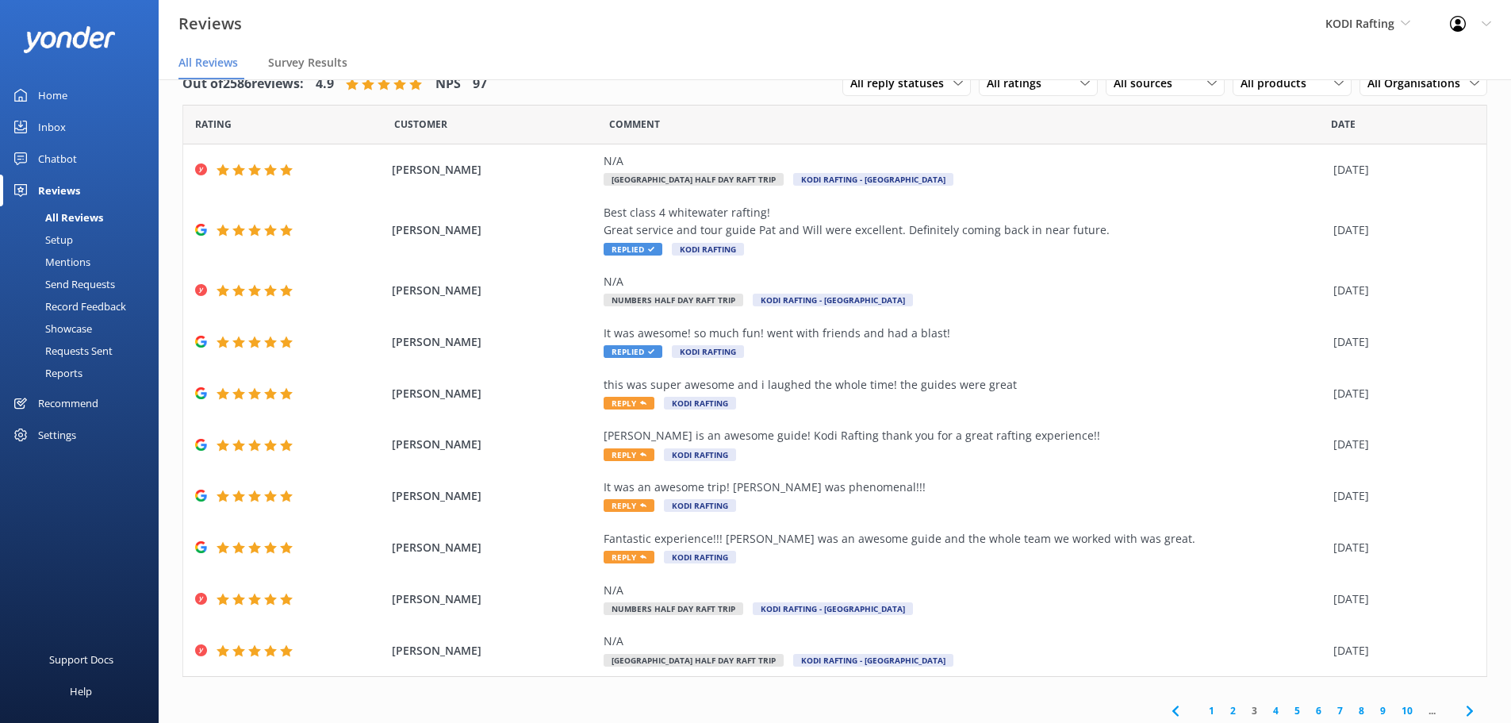
click at [1266, 709] on link "4" at bounding box center [1276, 710] width 21 height 15
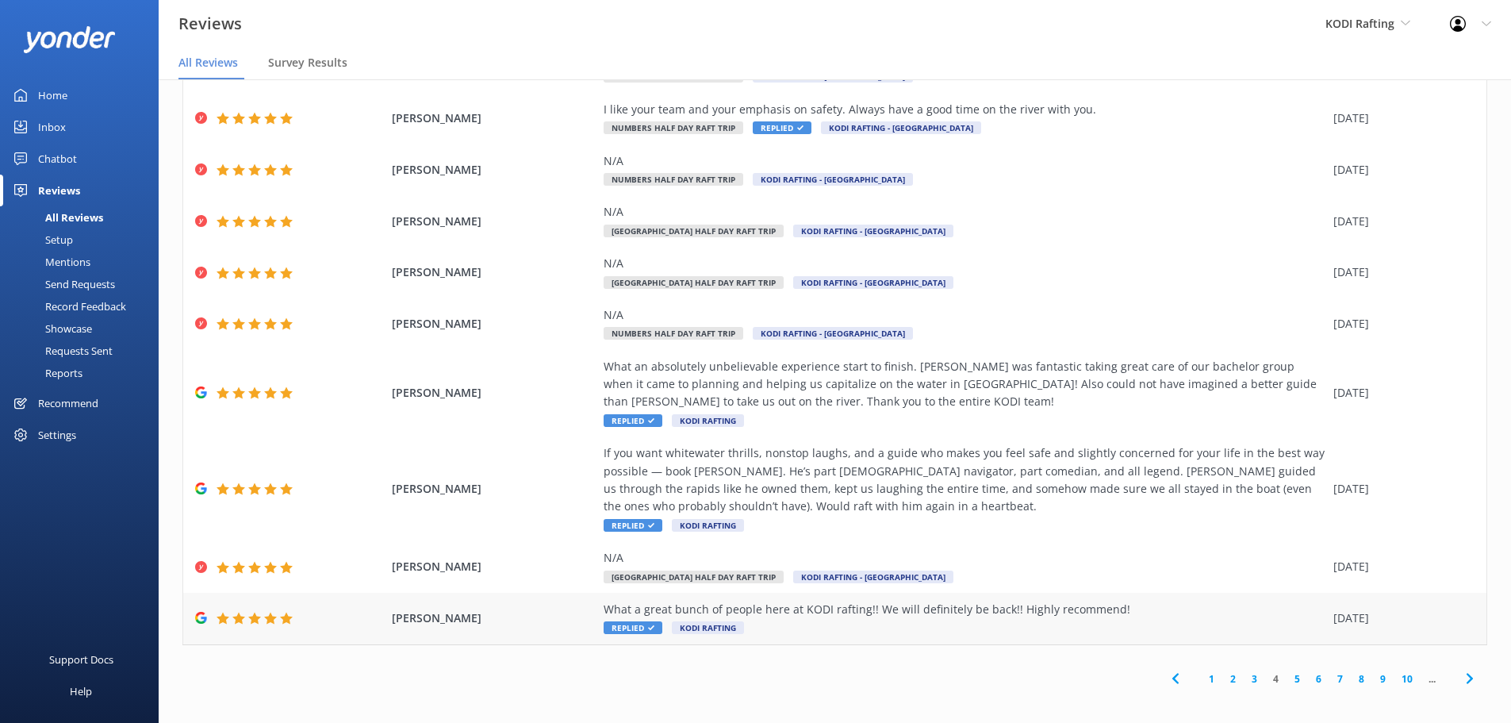
scroll to position [109, 0]
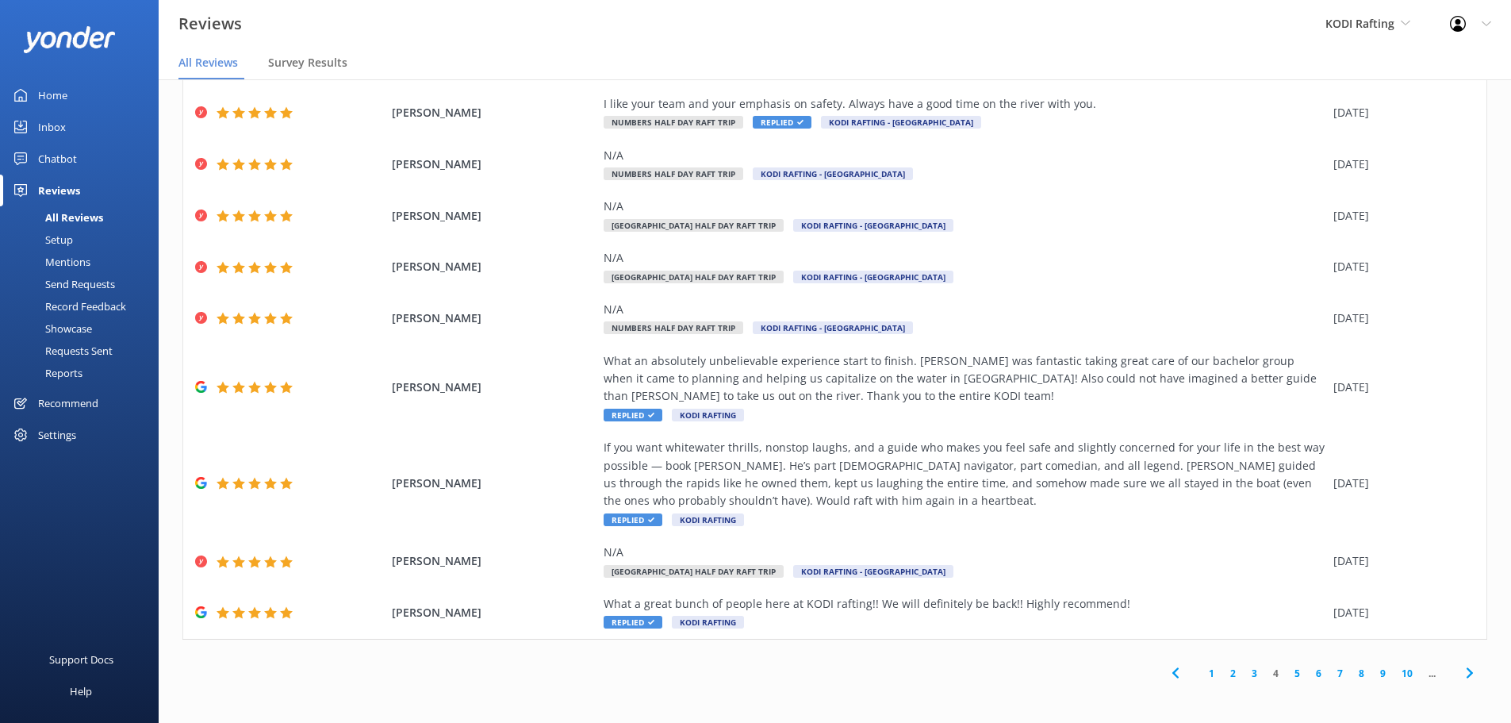
click at [1287, 674] on link "5" at bounding box center [1297, 673] width 21 height 15
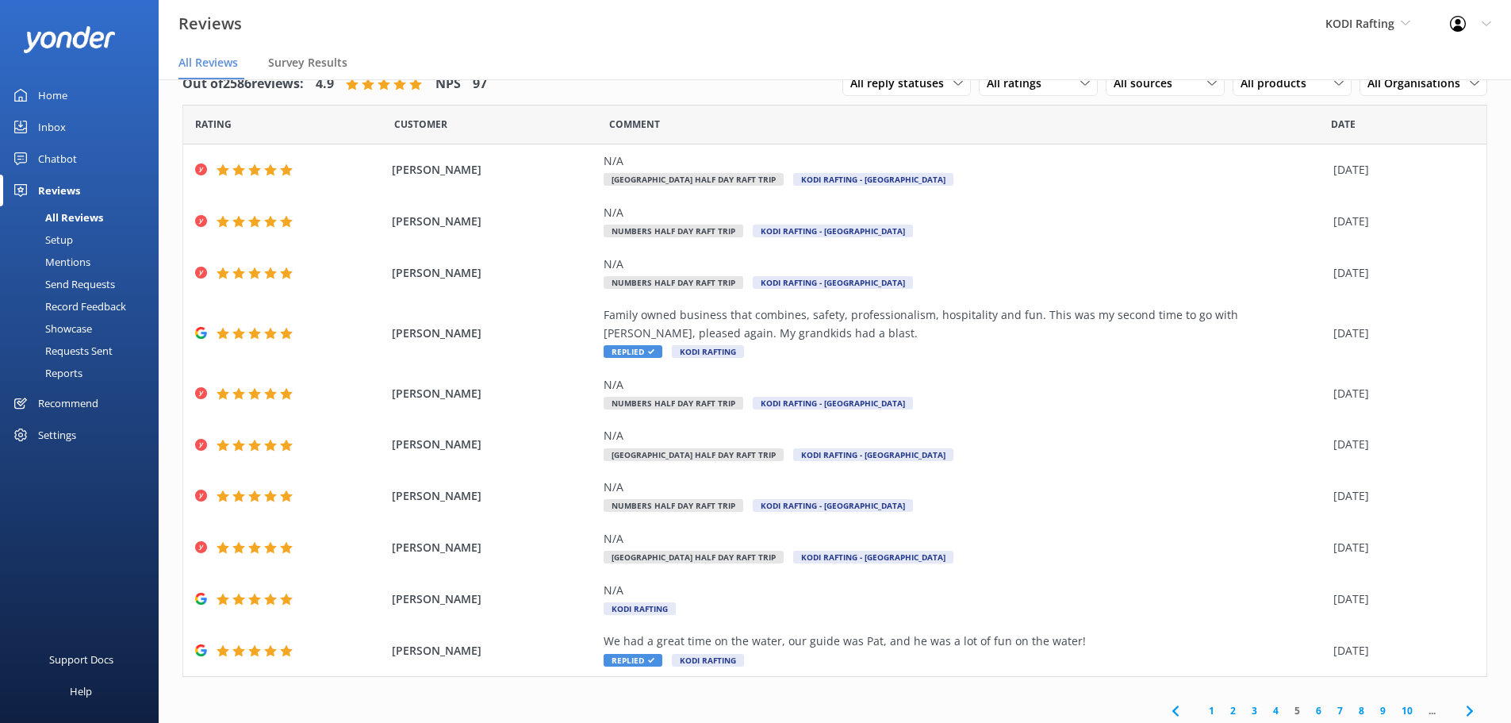
click at [1244, 708] on link "3" at bounding box center [1254, 710] width 21 height 15
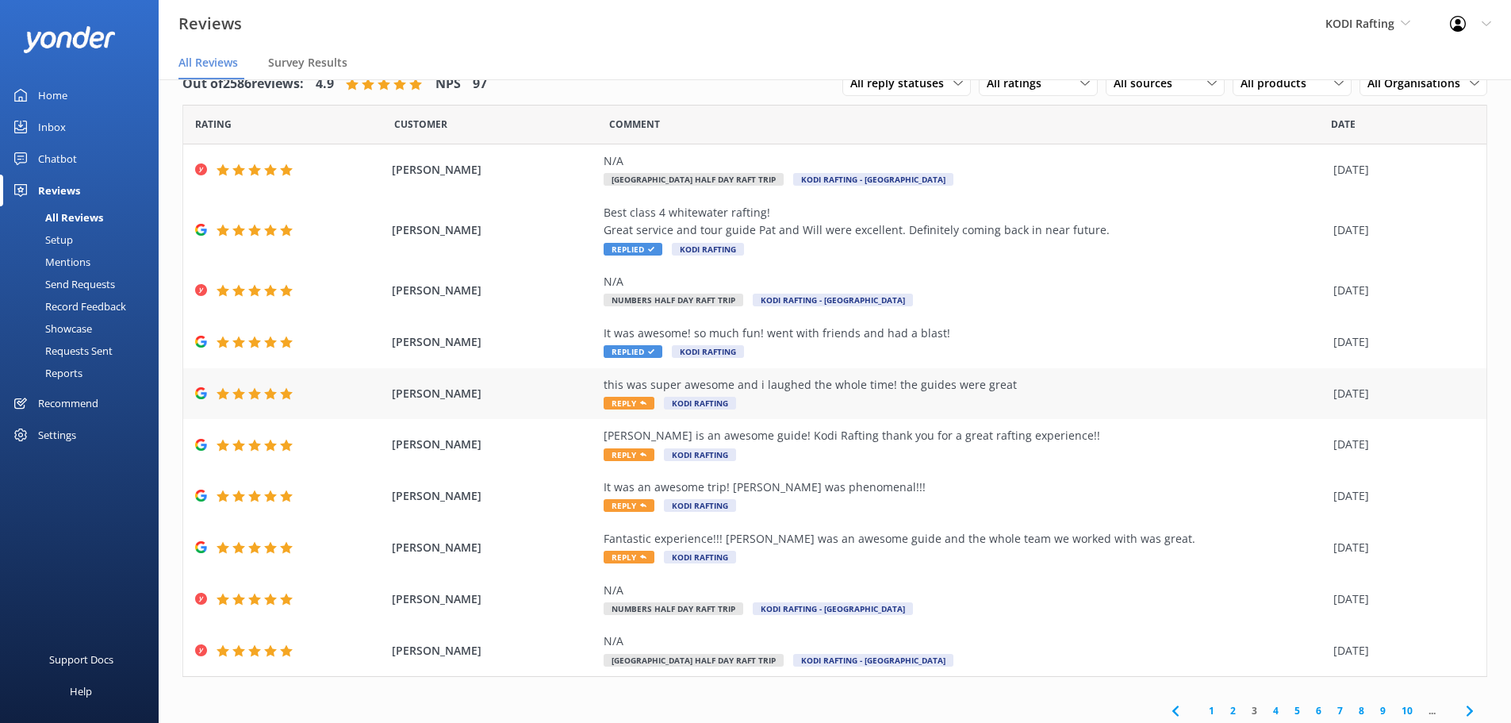
click at [628, 410] on div "this was super awesome and i laughed the whole time! the guides were great Repl…" at bounding box center [965, 394] width 722 height 36
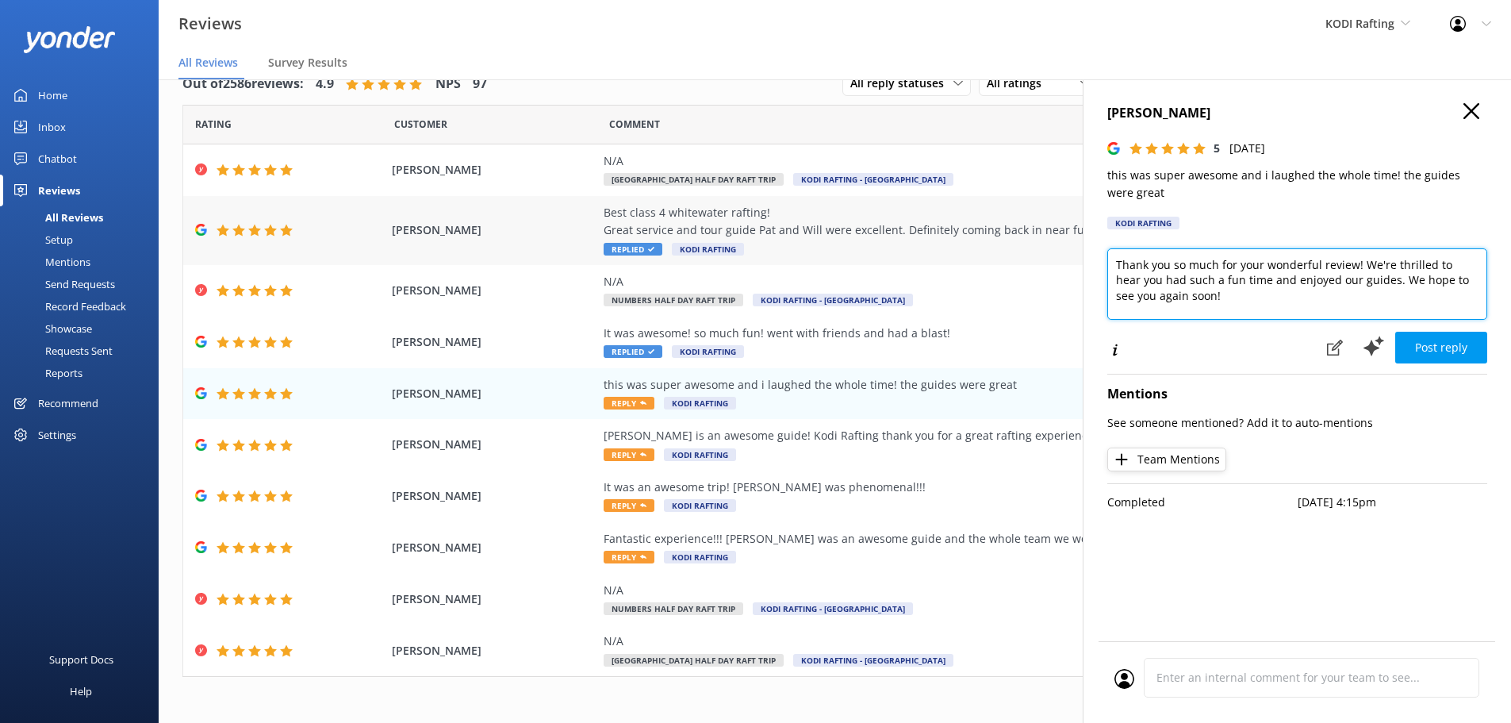
drag, startPoint x: 1360, startPoint y: 266, endPoint x: 1053, endPoint y: 263, distance: 307.1
click at [1053, 263] on div "Out of 2586 reviews: 4.9 NPS 97 All reply statuses All reply statuses Needs a r…" at bounding box center [835, 385] width 1353 height 675
click at [1149, 277] on textarea "We're thrilled to hear you had such a fun time and enjoyed our guides. We hope …" at bounding box center [1298, 283] width 380 height 71
click at [1296, 286] on textarea "We're thrilled to hear you had such a fun time and enjoyed our team. We hope to…" at bounding box center [1298, 283] width 380 height 71
type textarea "We're thrilled to hear you had such a fun time and enjoyed our team. We hope to…"
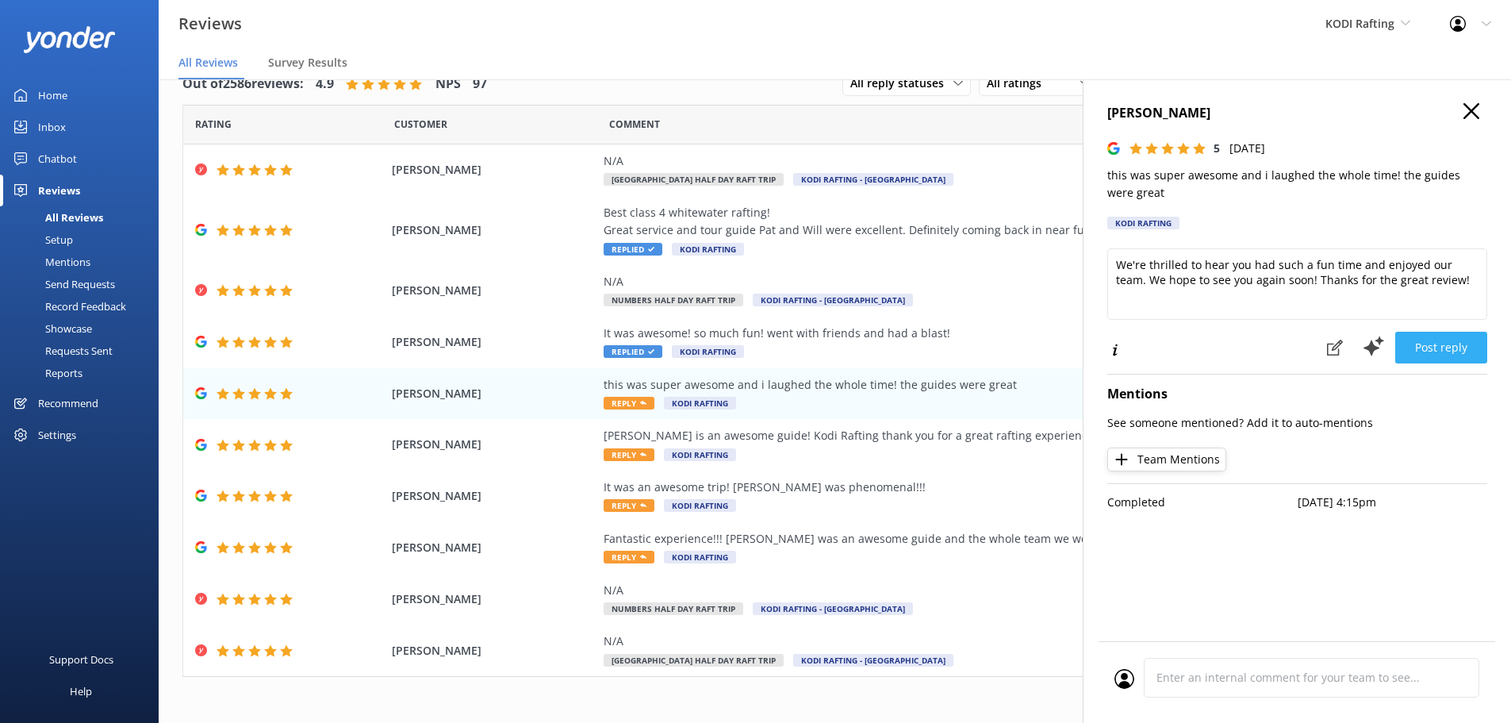
click at [1435, 350] on button "Post reply" at bounding box center [1442, 348] width 92 height 32
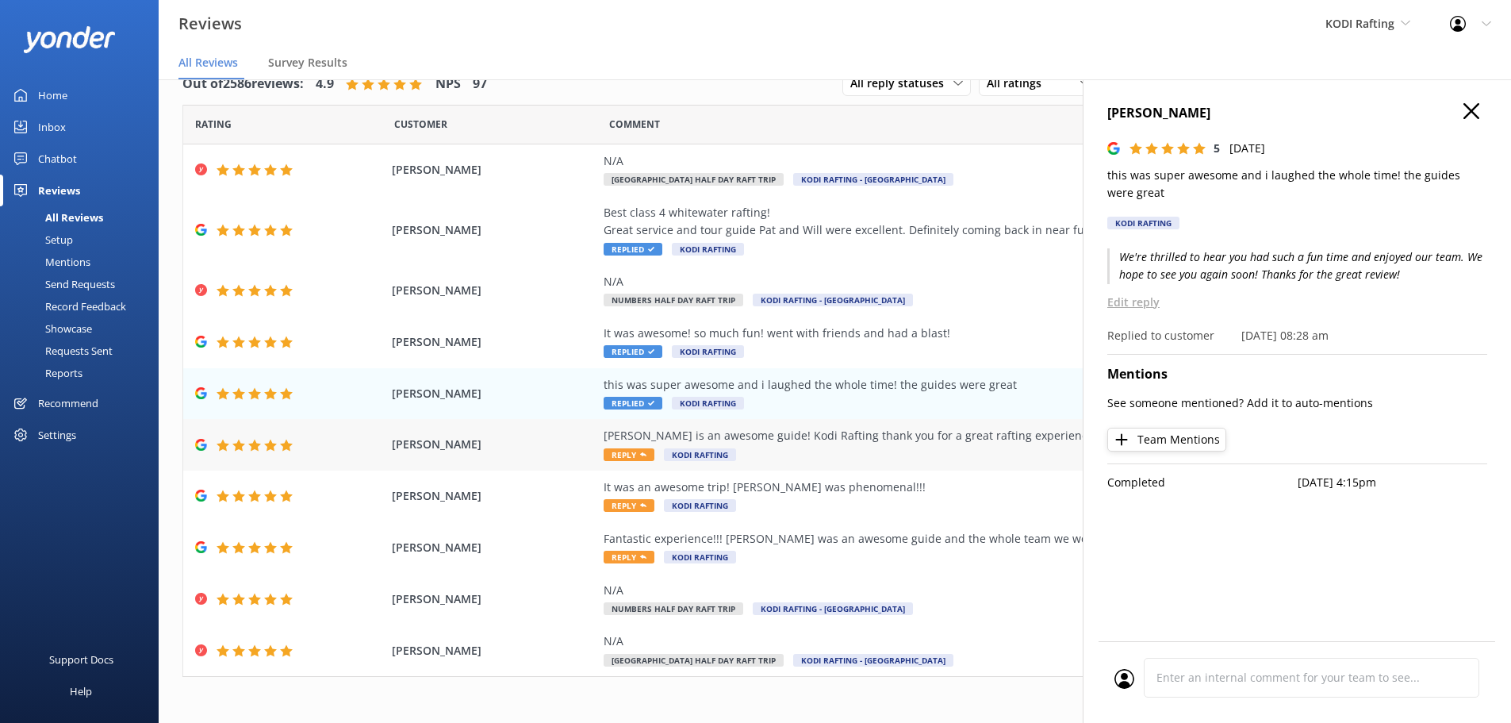
click at [606, 459] on span "Reply" at bounding box center [629, 454] width 51 height 13
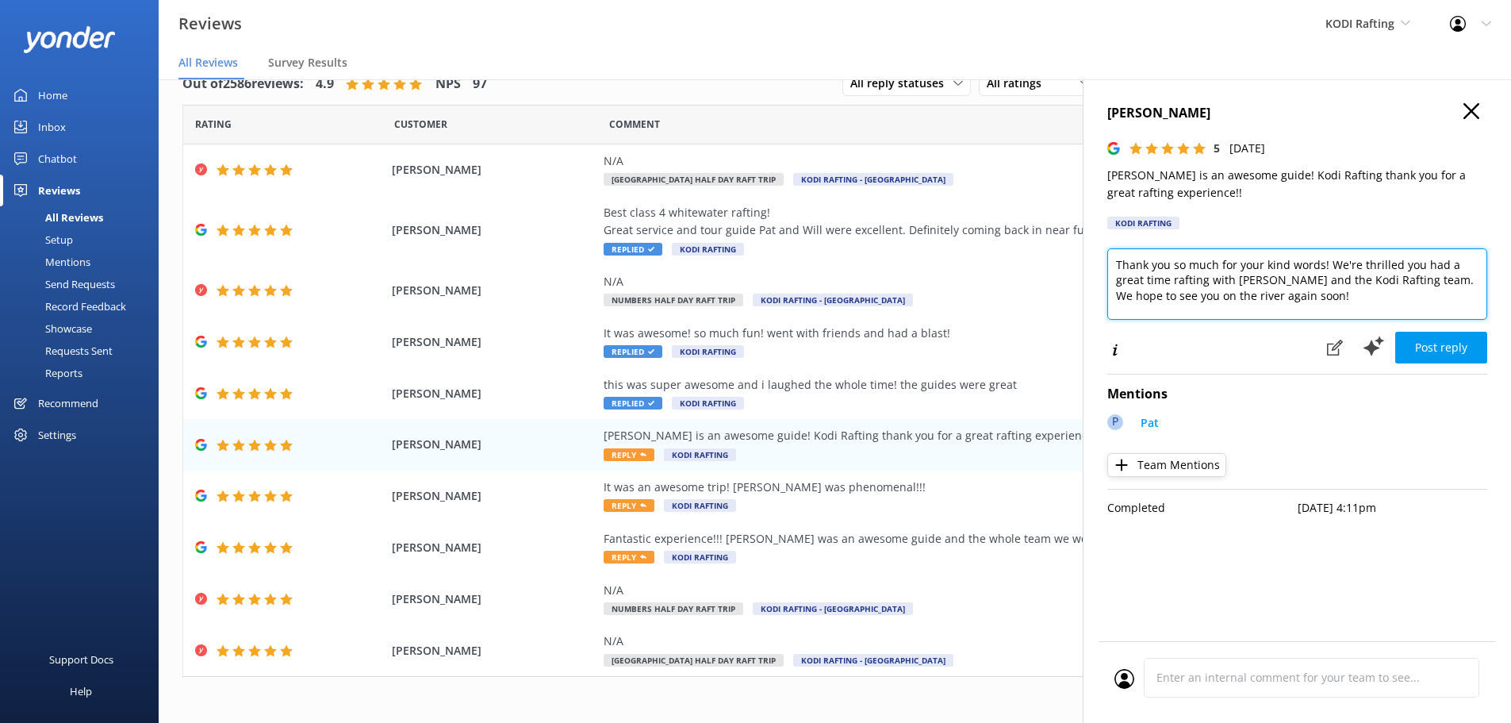
click at [1358, 281] on textarea "Thank you so much for your kind words! We're thrilled you had a great time raft…" at bounding box center [1298, 283] width 380 height 71
click at [1142, 278] on textarea "Thank you so much for your kind words! We're thrilled you had a great time raft…" at bounding box center [1298, 283] width 380 height 71
type textarea "Thank you so much for your kind words! We're thrilled you had such a good time …"
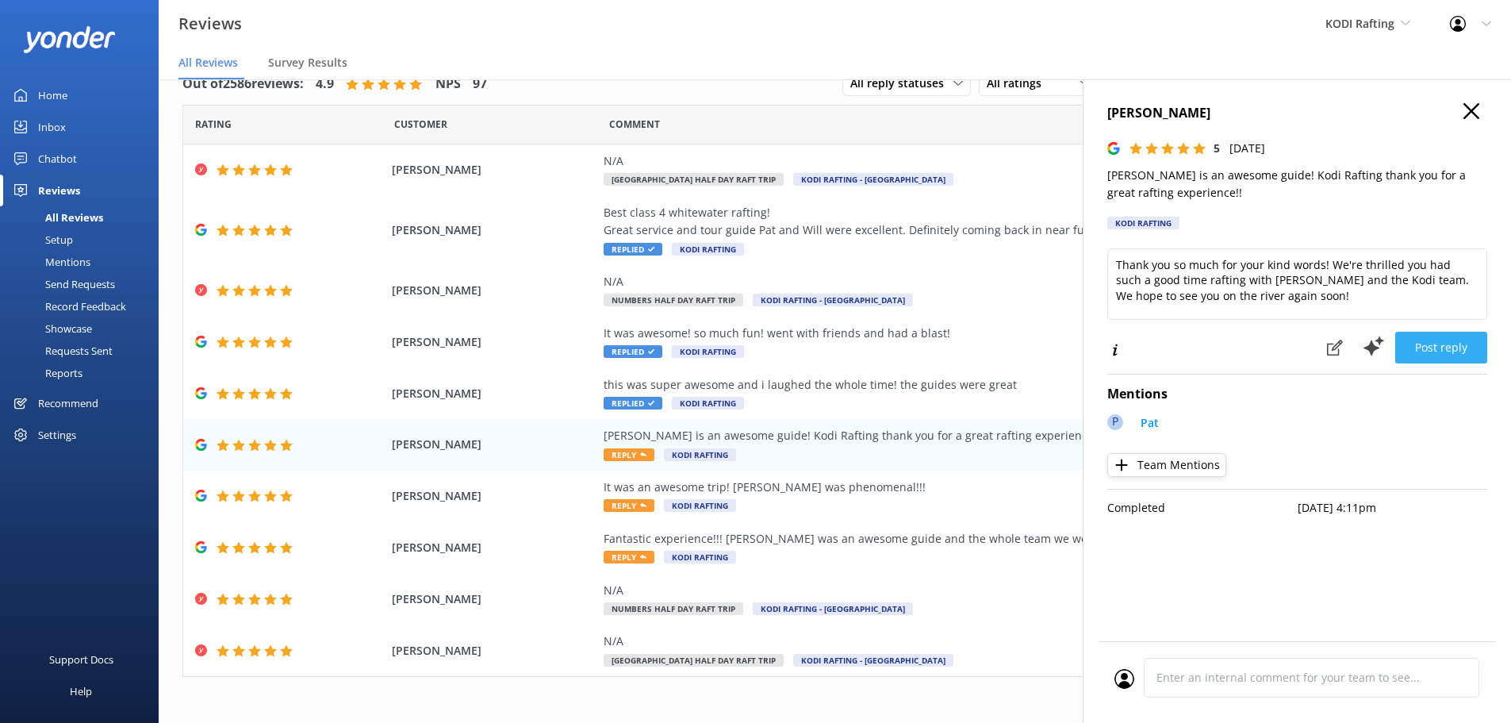
click at [1420, 354] on button "Post reply" at bounding box center [1442, 348] width 92 height 32
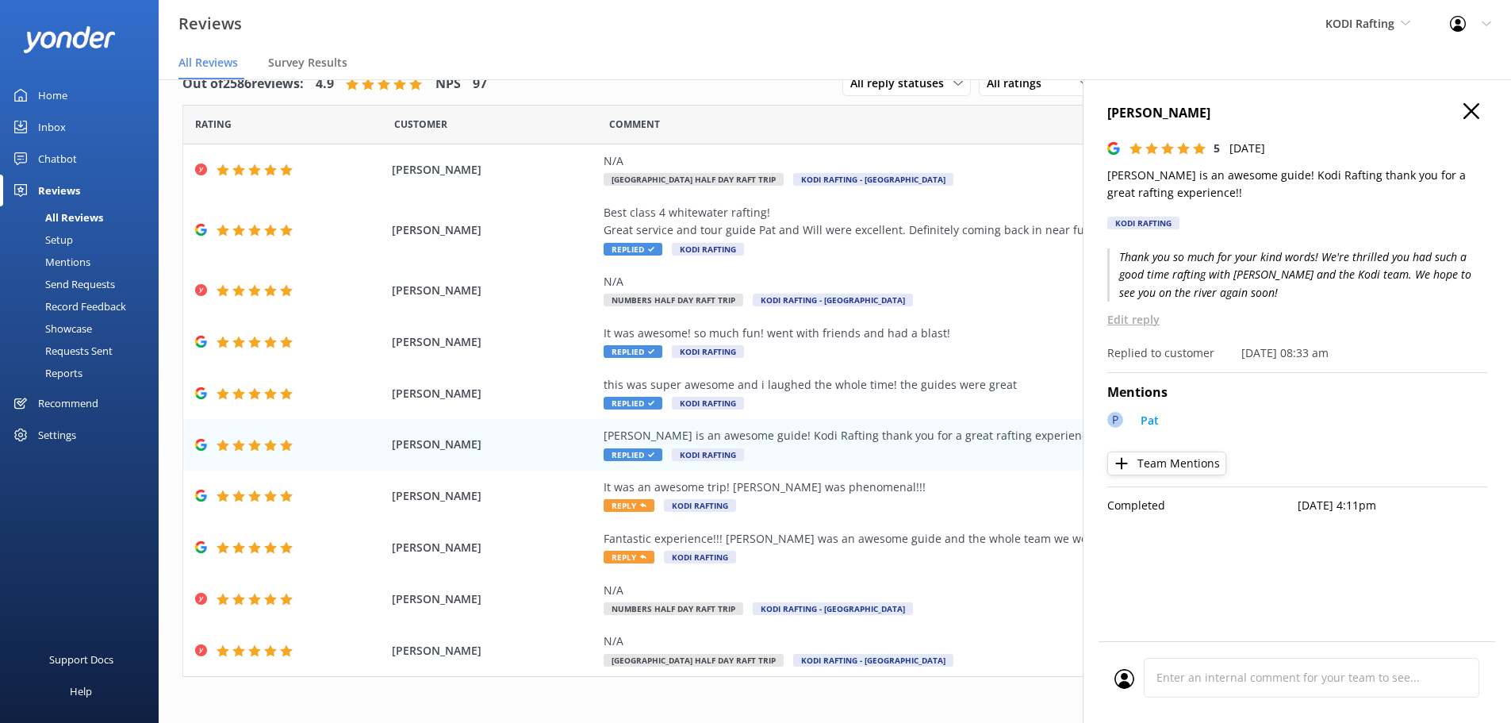
click at [1467, 115] on use at bounding box center [1472, 111] width 16 height 16
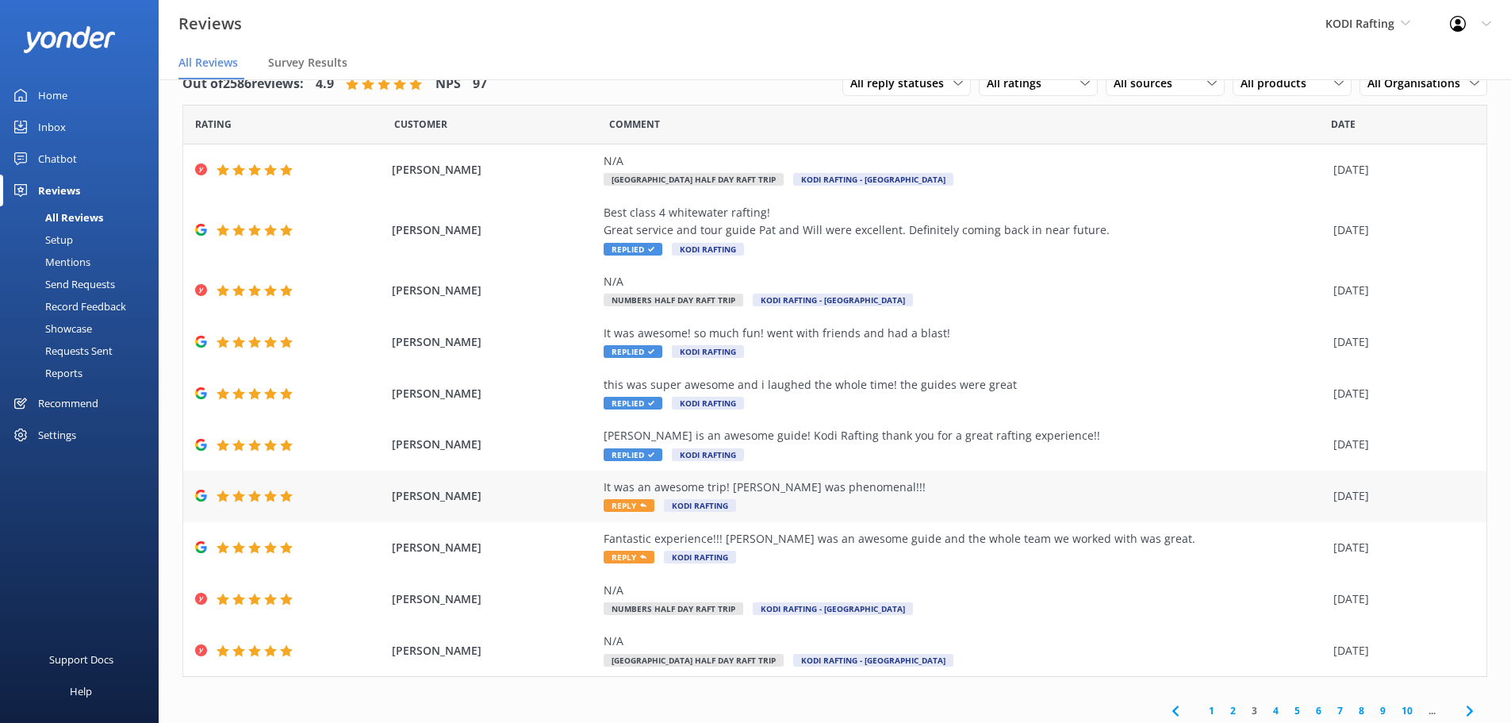
click at [616, 501] on span "Reply" at bounding box center [629, 505] width 51 height 13
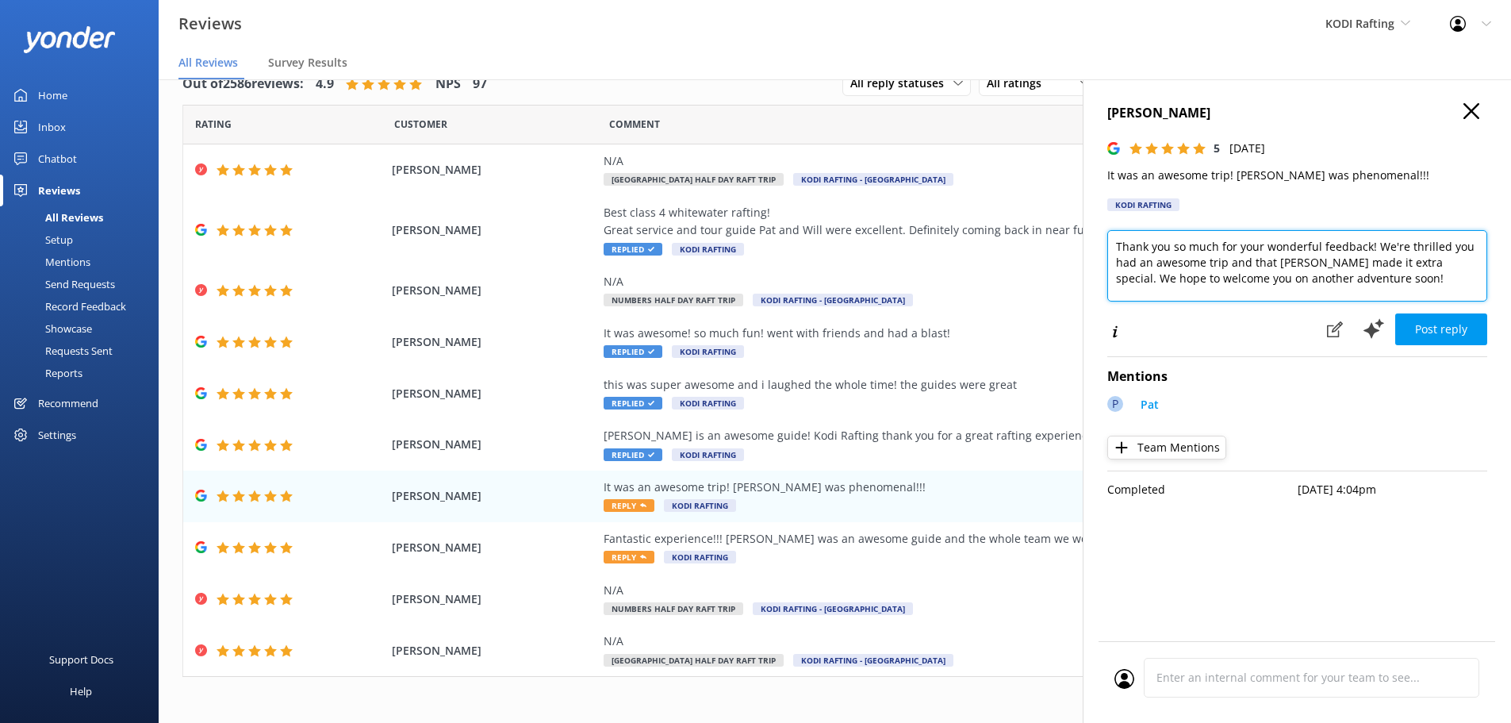
click at [1315, 249] on textarea "Thank you so much for your wonderful feedback! We're thrilled you had an awesom…" at bounding box center [1298, 265] width 380 height 71
click at [1162, 259] on textarea "Thank you so much for your feedback! We're thrilled you had an awesome trip and…" at bounding box center [1298, 265] width 380 height 71
type textarea "Thank you so much for your feedback! We're thrilled you had such a great trip a…"
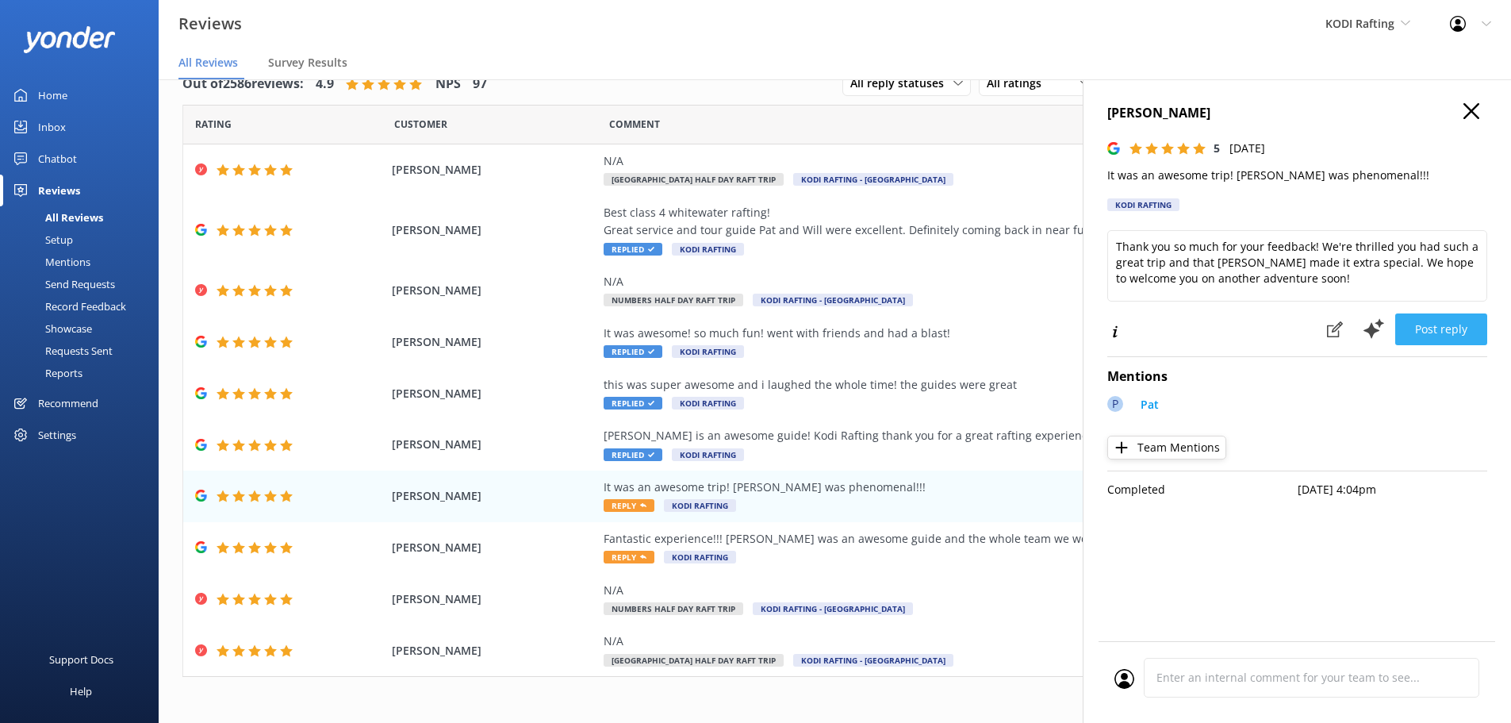
click at [1407, 319] on button "Post reply" at bounding box center [1442, 329] width 92 height 32
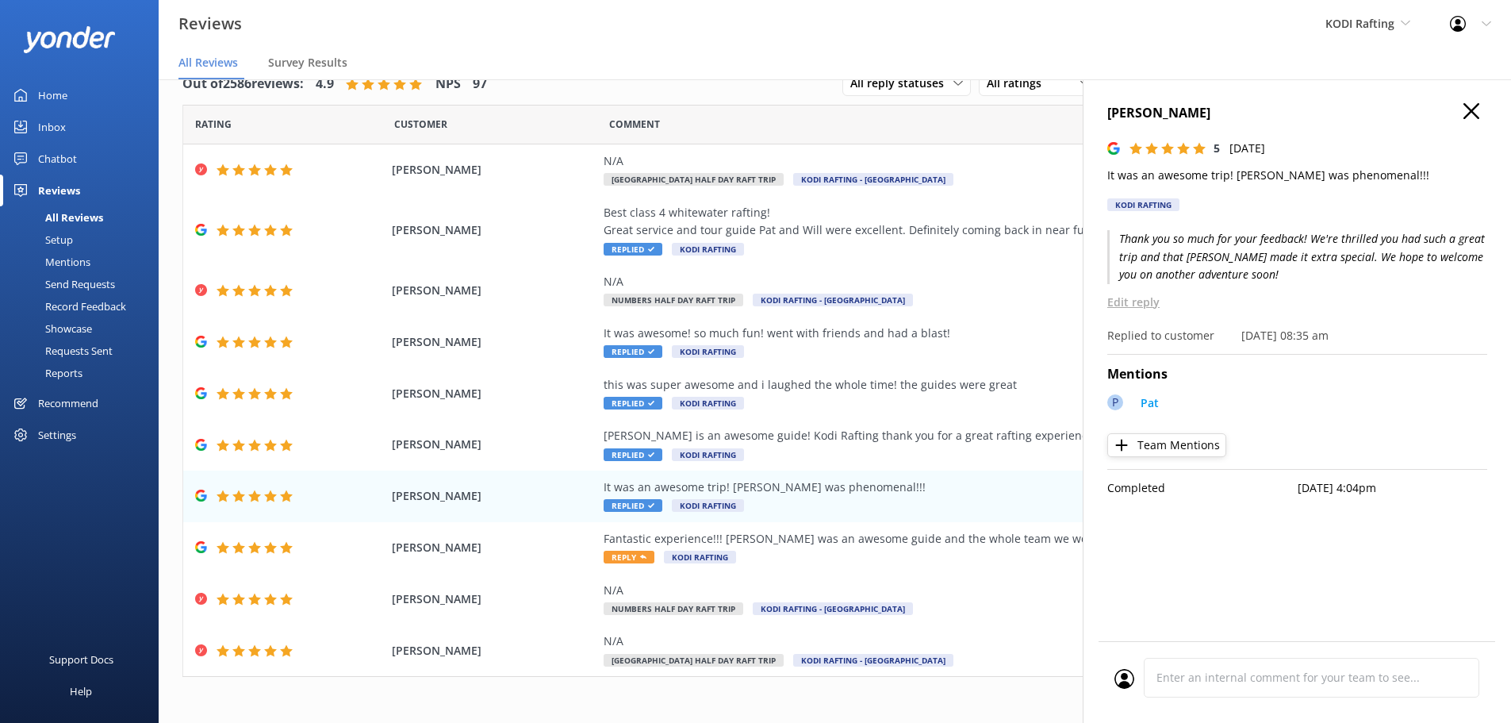
click at [1276, 198] on div "[PERSON_NAME] 5 [DATE] It was an awesome trip! [PERSON_NAME] was phenomenal!!! …" at bounding box center [1298, 161] width 380 height 117
click at [1277, 195] on div "[PERSON_NAME] 5 [DATE] It was an awesome trip! [PERSON_NAME] was phenomenal!!! …" at bounding box center [1298, 161] width 380 height 117
click at [622, 556] on span "Reply" at bounding box center [629, 557] width 51 height 13
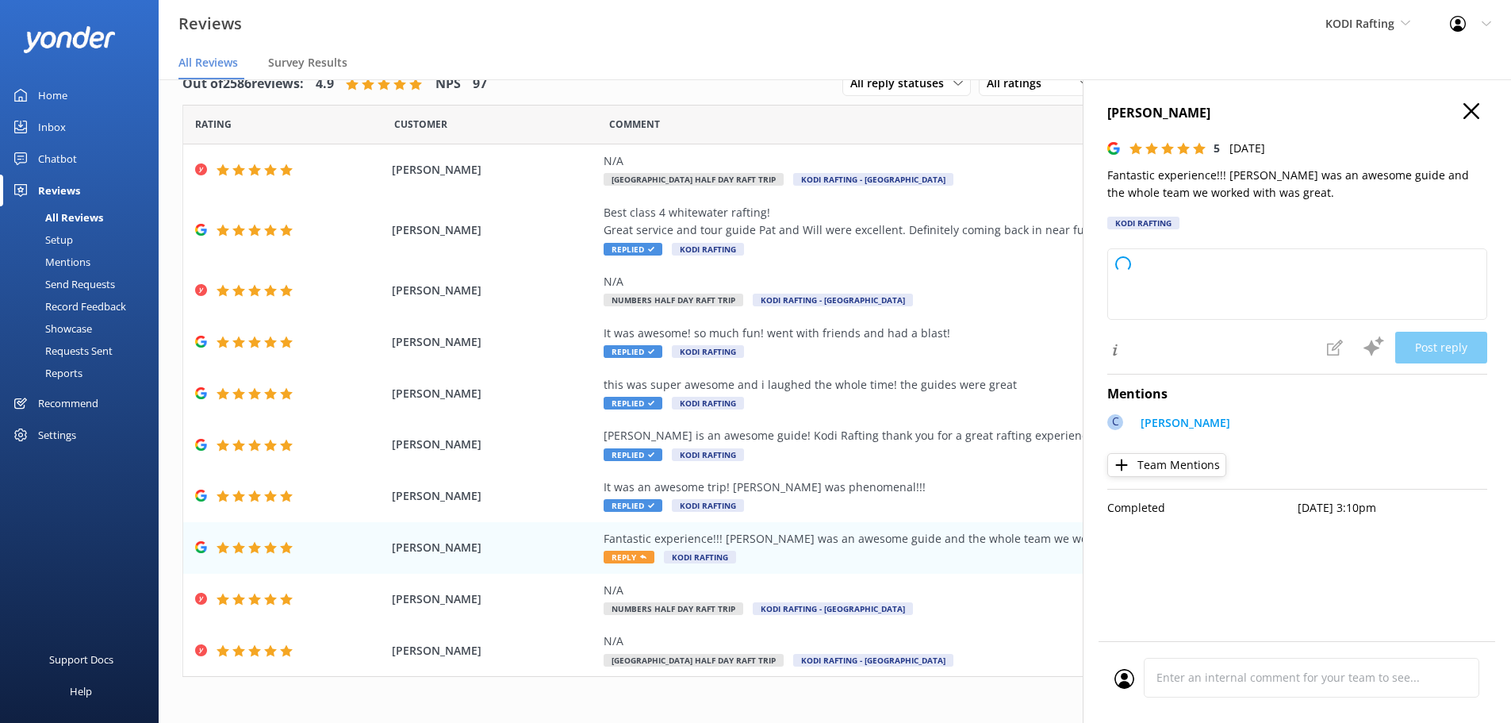
type textarea "Thank you so much for your wonderful feedback! We’re thrilled to hear you had a…"
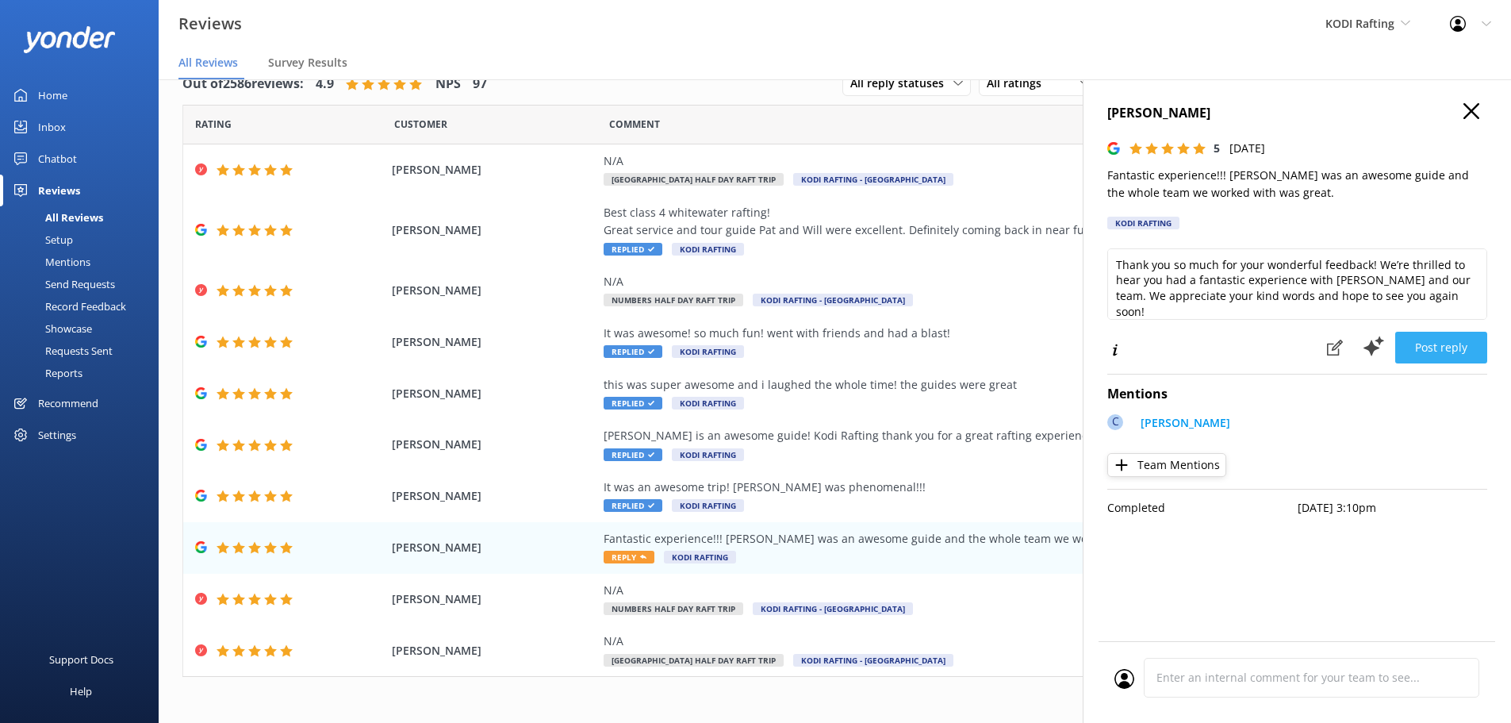
click at [1422, 353] on button "Post reply" at bounding box center [1442, 348] width 92 height 32
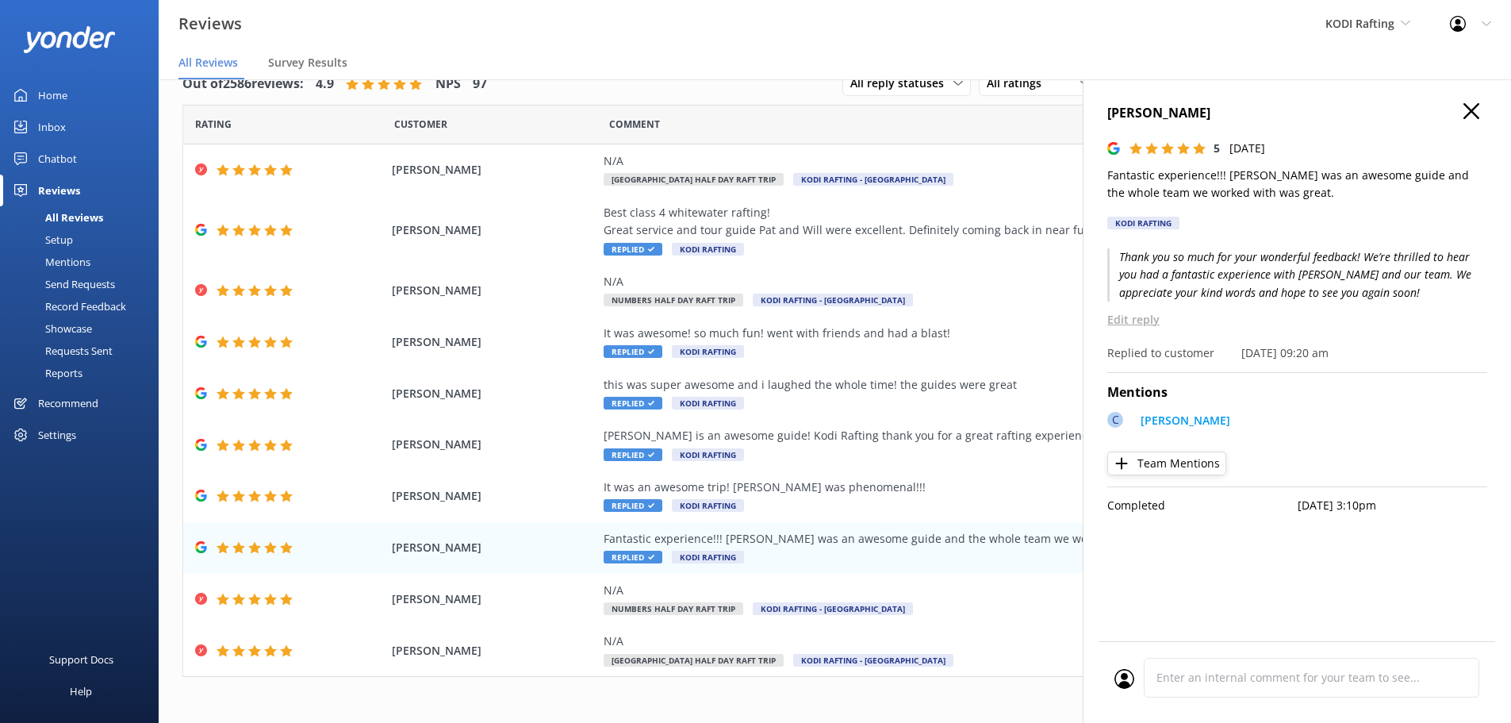
click at [1468, 106] on icon at bounding box center [1472, 111] width 16 height 16
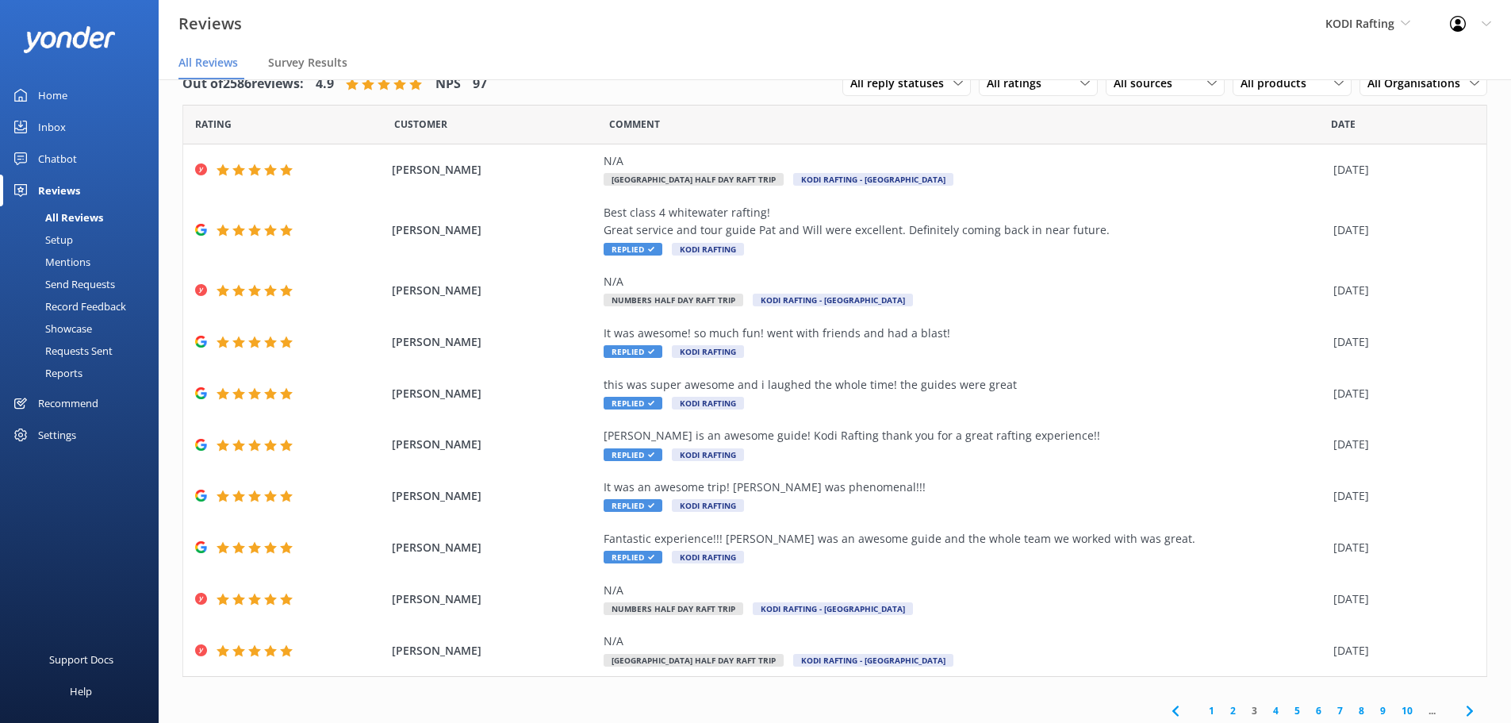
click at [1224, 709] on link "2" at bounding box center [1233, 710] width 21 height 15
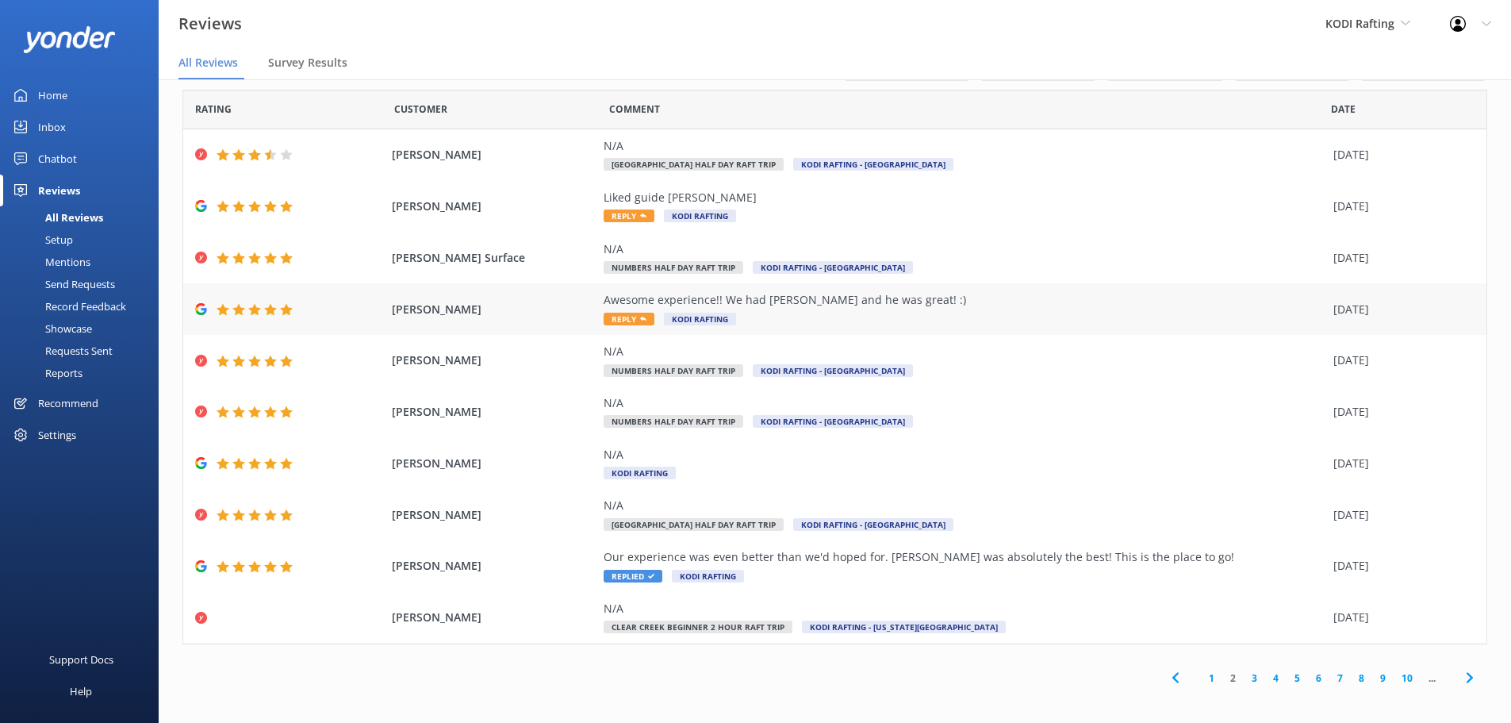
scroll to position [20, 0]
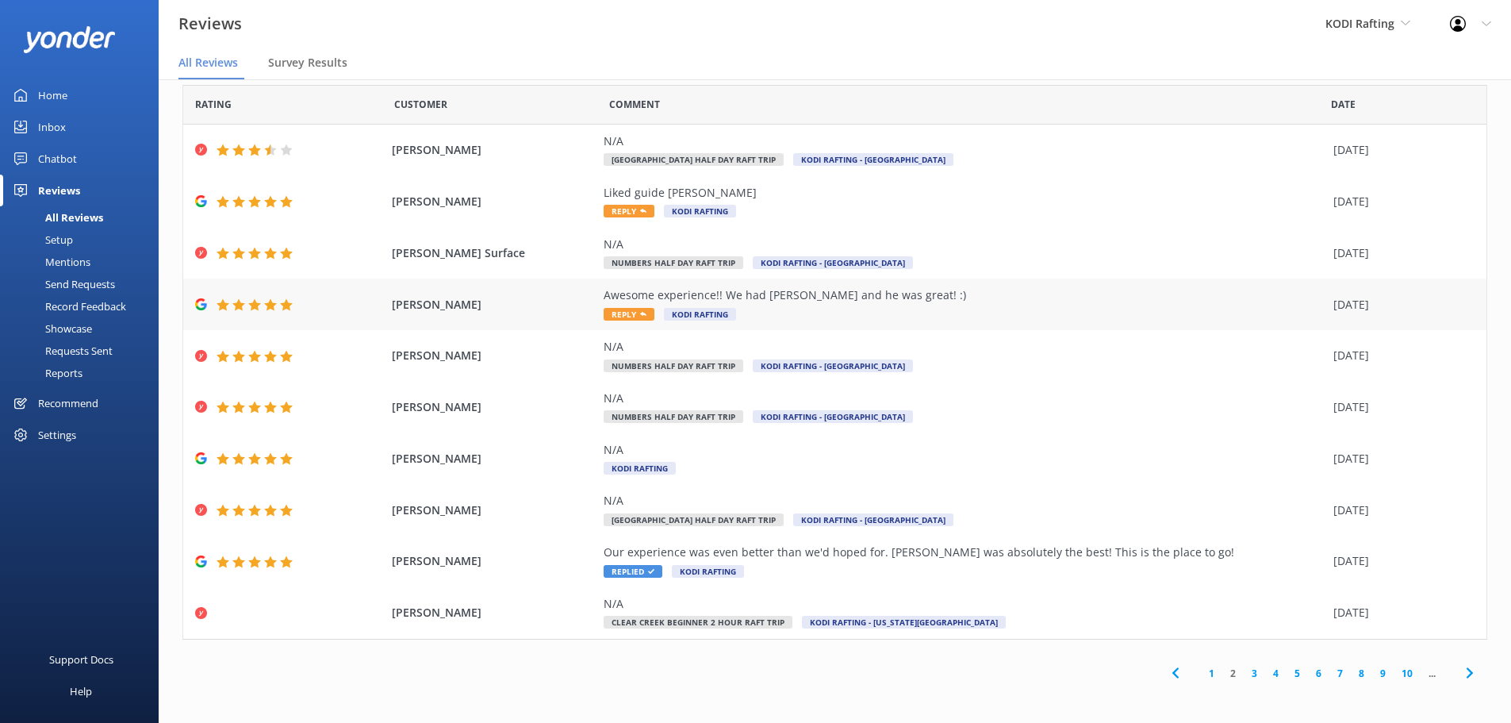
click at [611, 316] on span "Reply" at bounding box center [629, 314] width 51 height 13
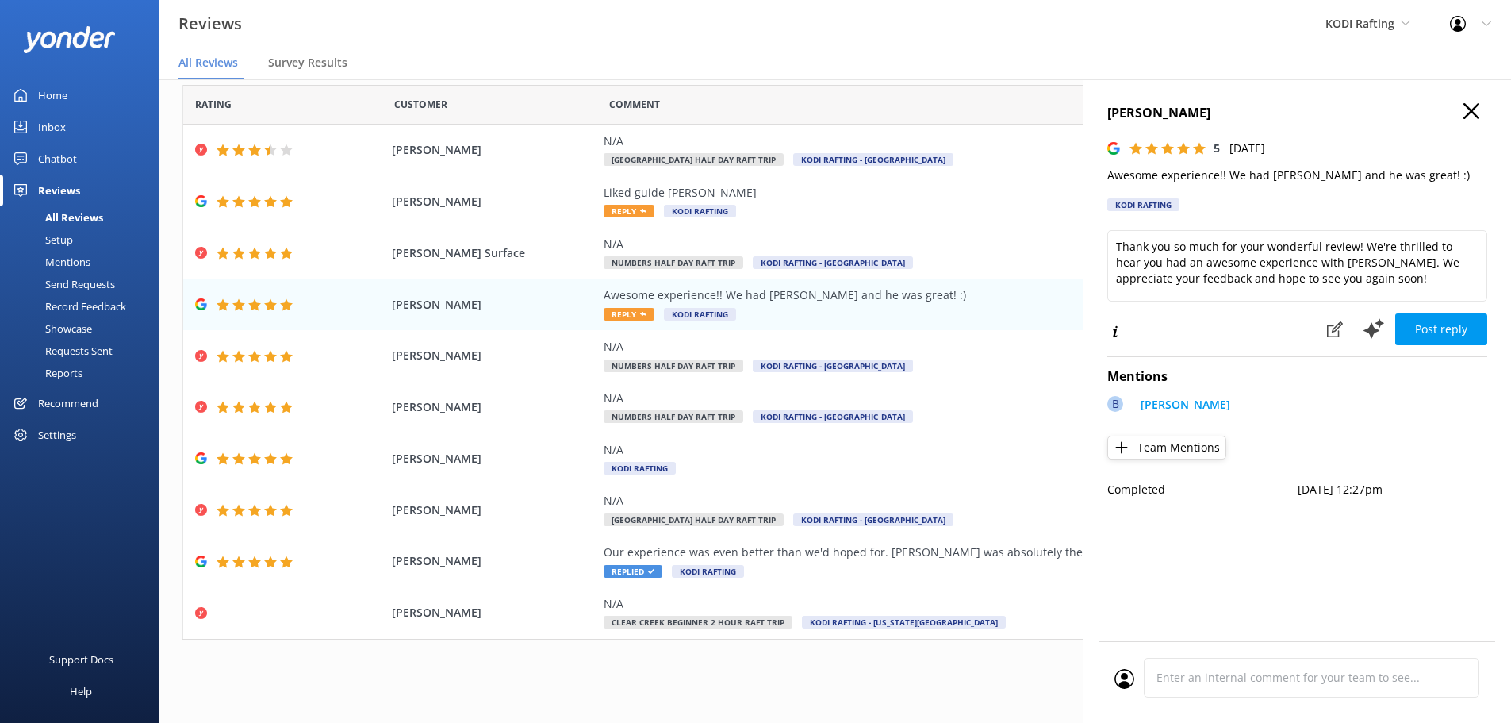
click at [973, 679] on div "1 2 3 4 5 6 7 8 9 10 ..." at bounding box center [834, 673] width 1305 height 36
drag, startPoint x: 1286, startPoint y: 265, endPoint x: 1168, endPoint y: 262, distance: 118.3
click at [1168, 262] on textarea "Thank you so much for your wonderful review! We're thrilled to hear you had an …" at bounding box center [1298, 265] width 380 height 71
drag, startPoint x: 1358, startPoint y: 249, endPoint x: 1094, endPoint y: 229, distance: 265.0
click at [1094, 229] on div "[PERSON_NAME] 5 [DATE] Awesome experience!! We had [PERSON_NAME] and he was gre…" at bounding box center [1297, 440] width 428 height 723
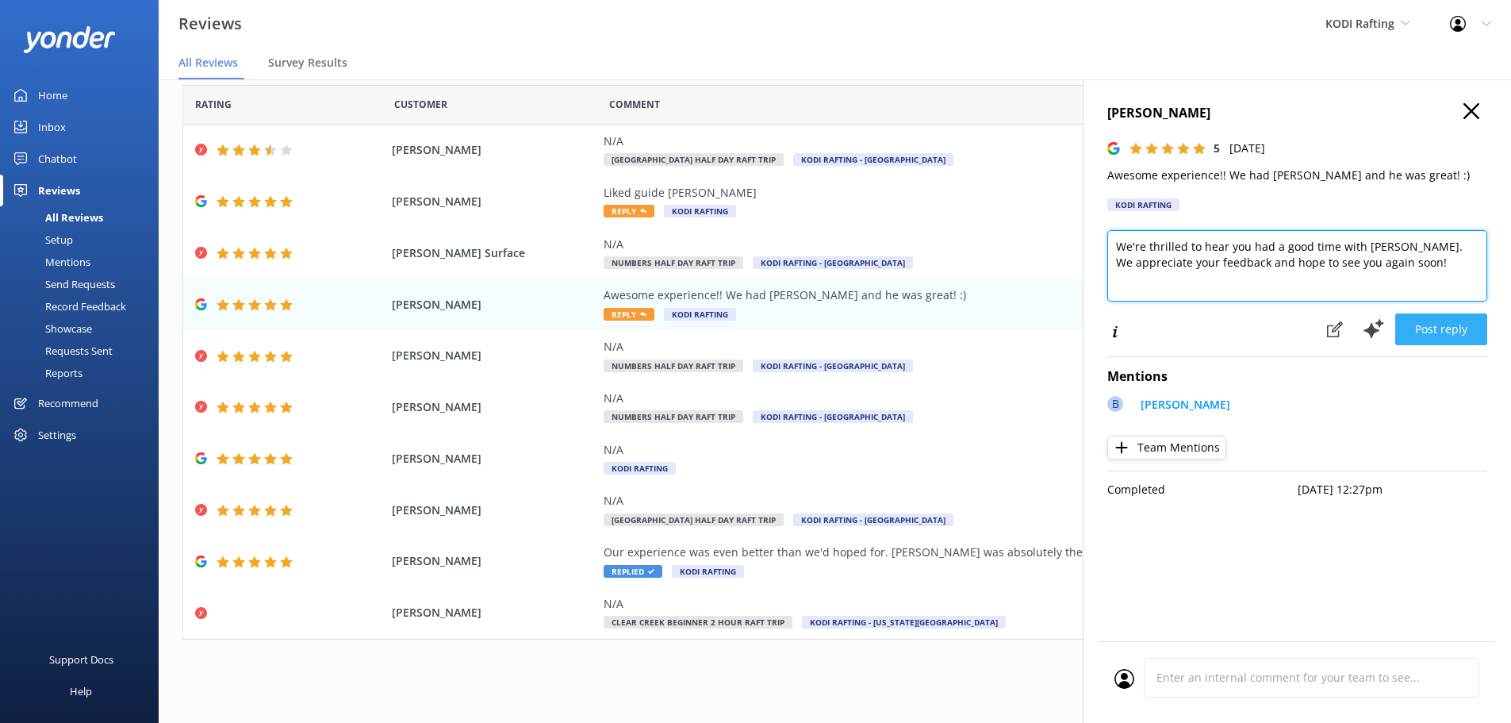
type textarea "We're thrilled to hear you had a good time with [PERSON_NAME]. We appreciate yo…"
click at [1438, 324] on button "Post reply" at bounding box center [1442, 329] width 92 height 32
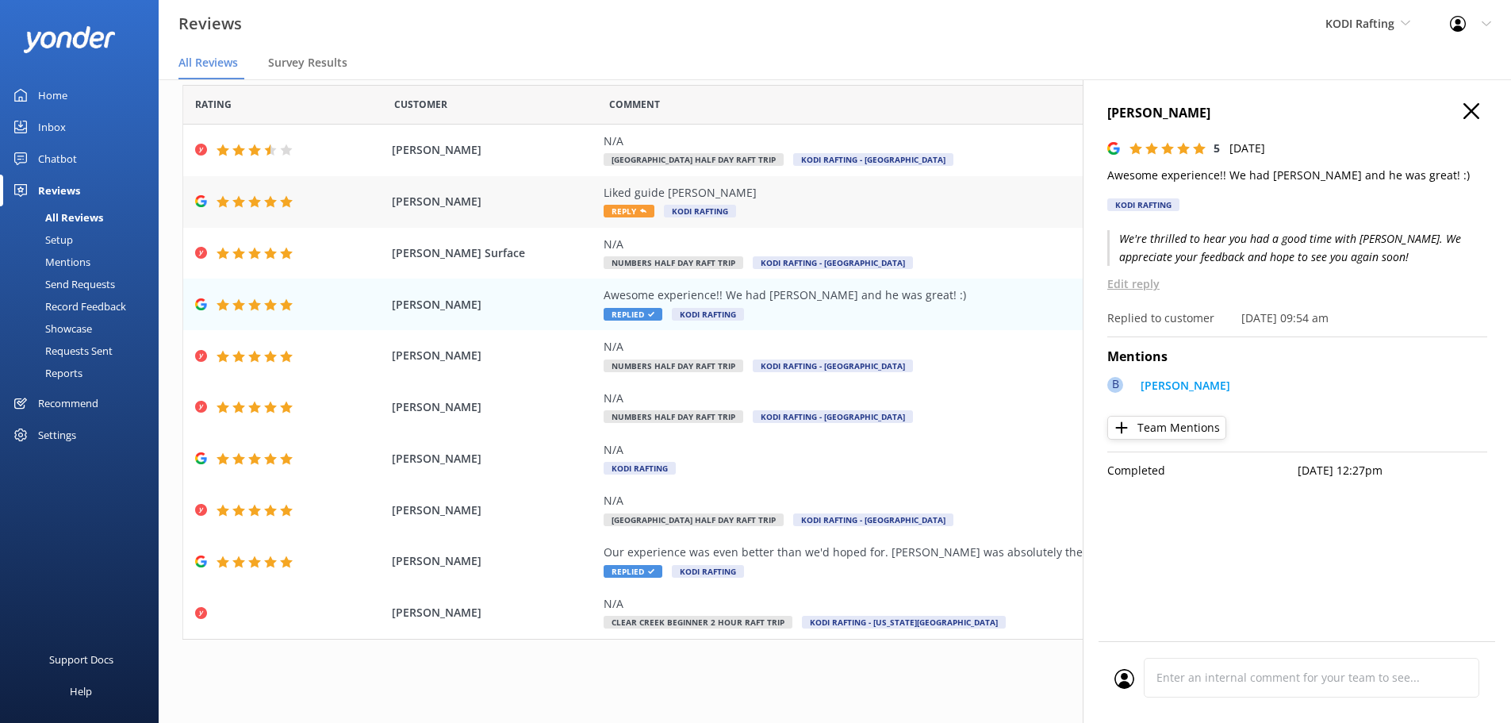
click at [640, 211] on use at bounding box center [643, 211] width 6 height 4
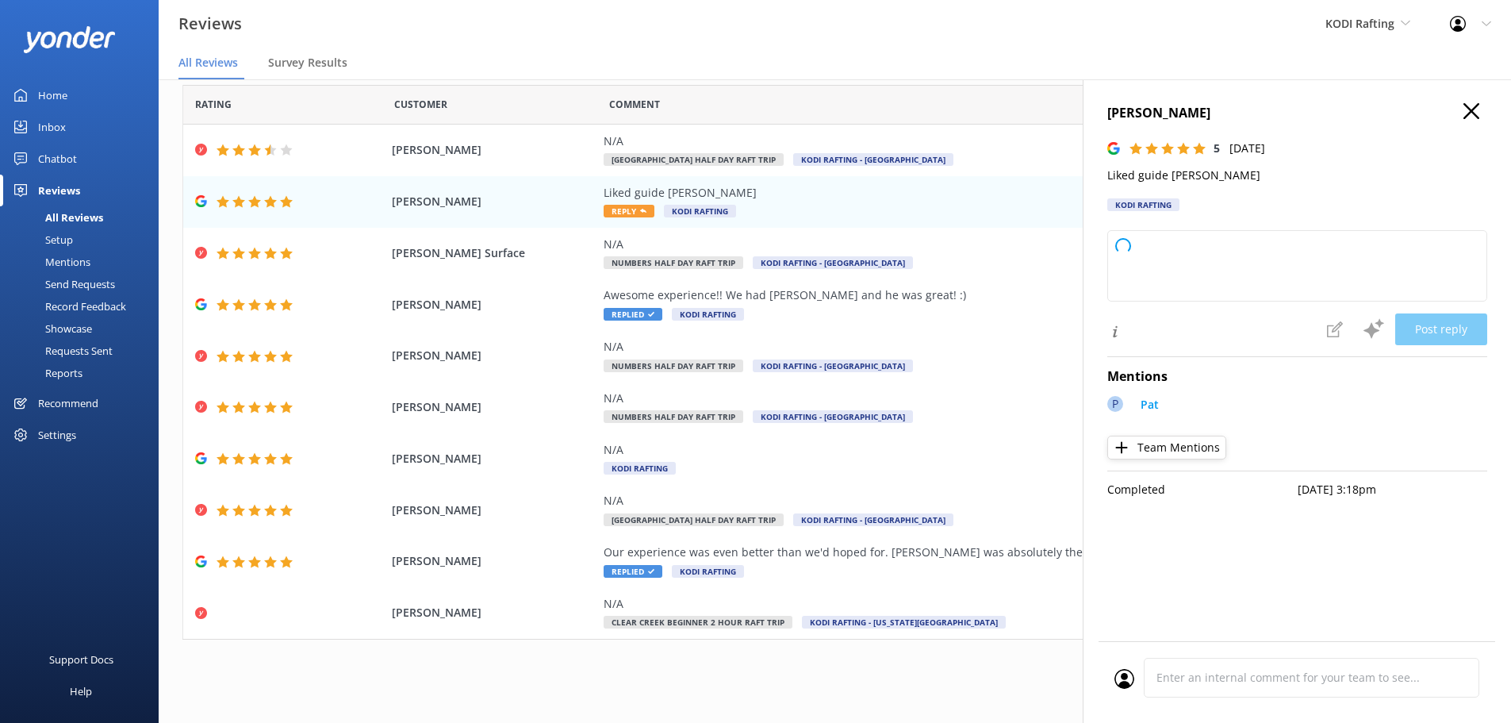
type textarea "Thank you so much for your kind words and 5-star rating! We're thrilled to hear…"
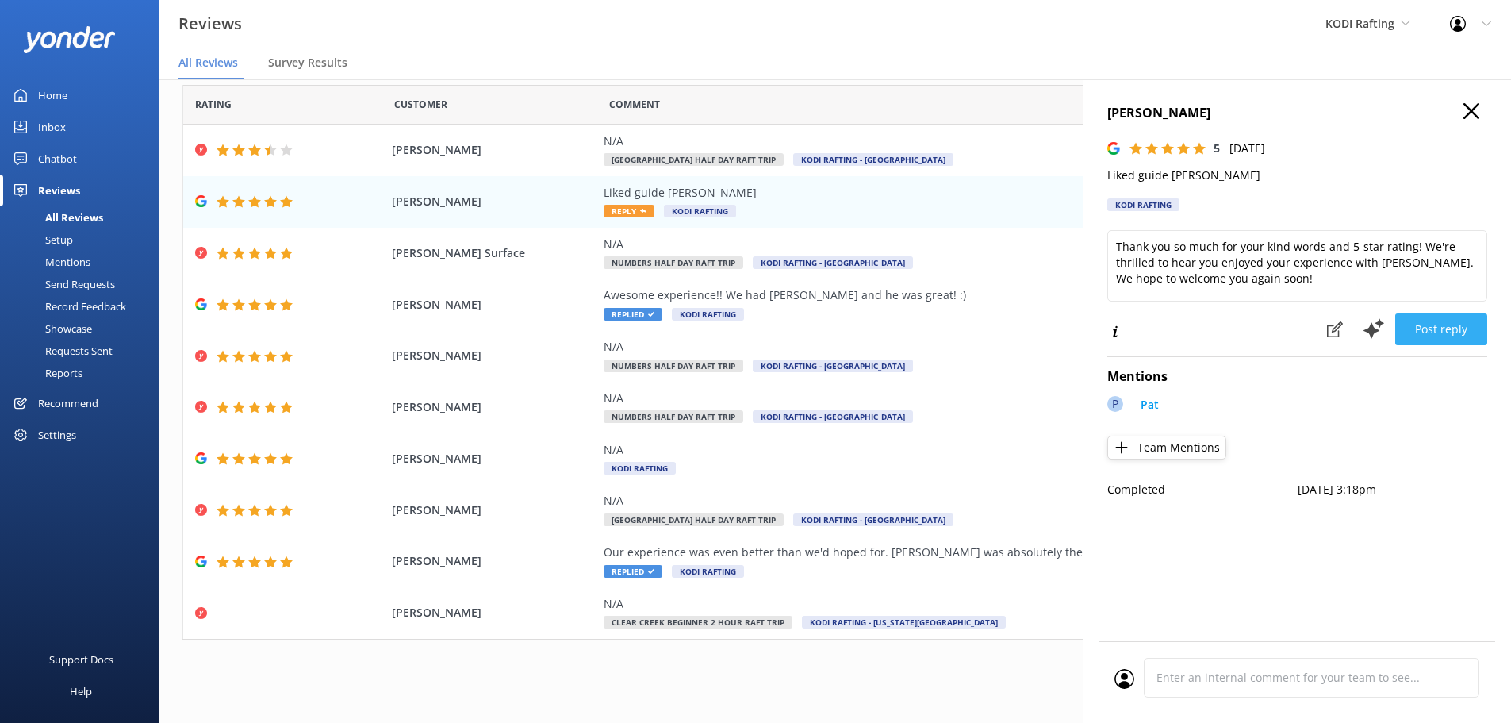
click at [1435, 317] on button "Post reply" at bounding box center [1442, 329] width 92 height 32
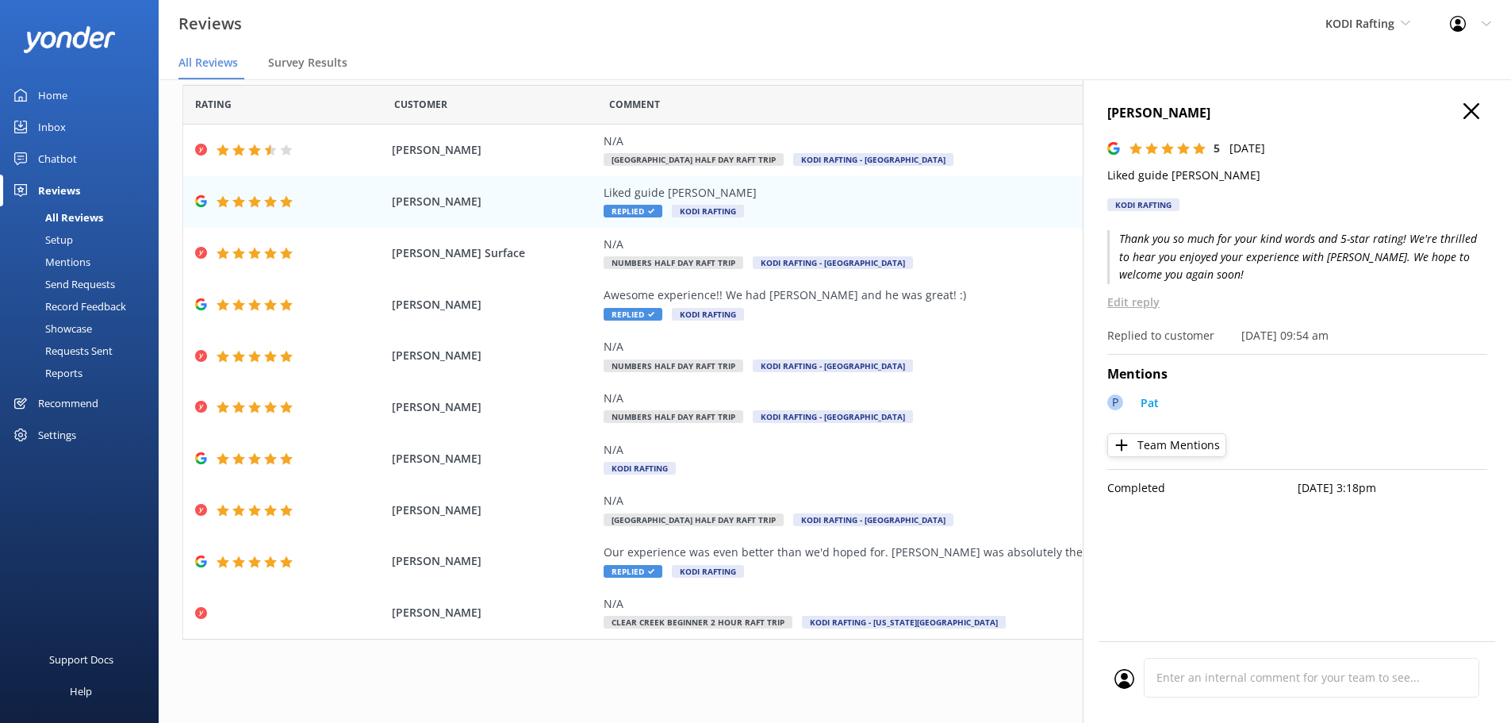
click at [1471, 102] on div "[PERSON_NAME] 5 [DATE] Liked guide [PERSON_NAME] Rafting Thank you so much for …" at bounding box center [1297, 440] width 428 height 723
click at [1482, 88] on div "[PERSON_NAME] 5 [DATE] Liked guide [PERSON_NAME] Rafting Thank you so much for …" at bounding box center [1297, 440] width 428 height 723
click at [1474, 109] on use at bounding box center [1472, 111] width 16 height 16
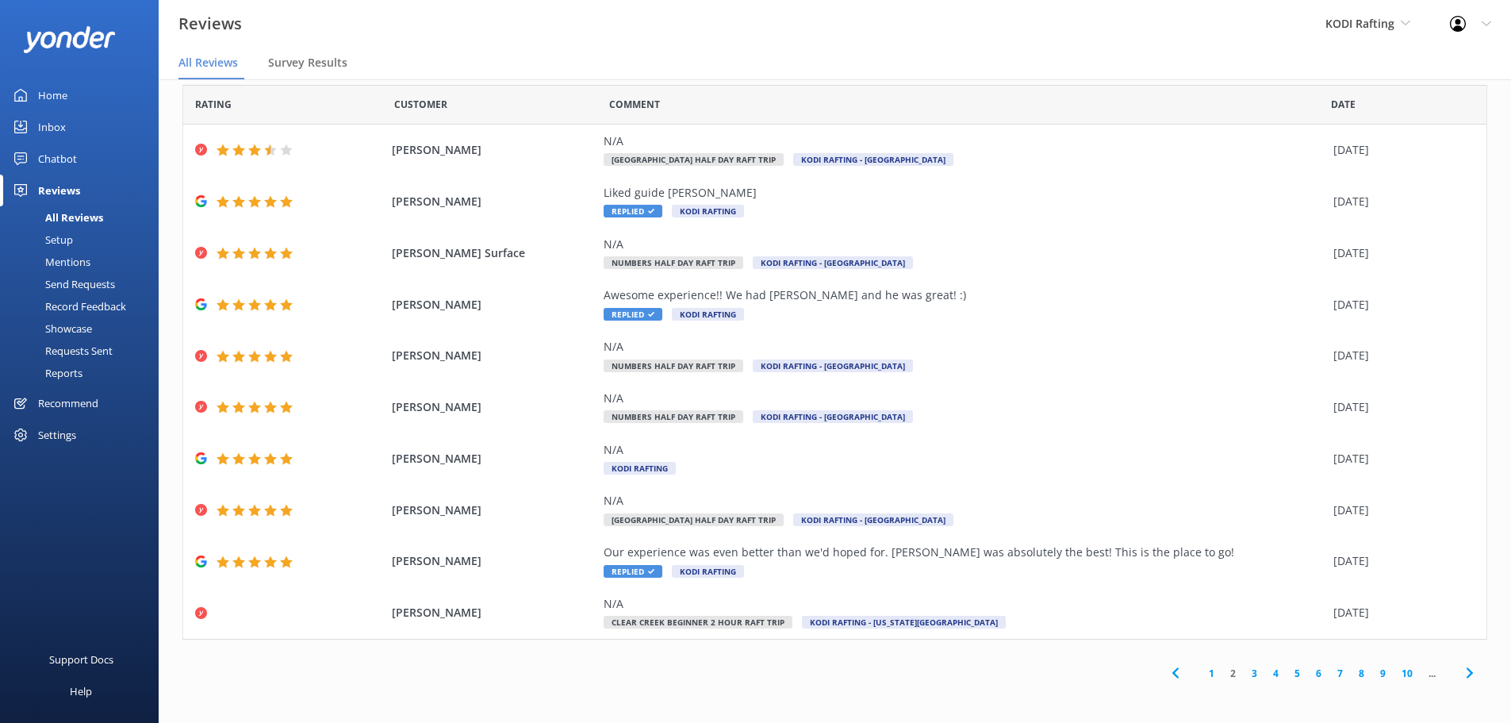
click at [1203, 672] on link "1" at bounding box center [1211, 673] width 21 height 15
